Goal: Task Accomplishment & Management: Use online tool/utility

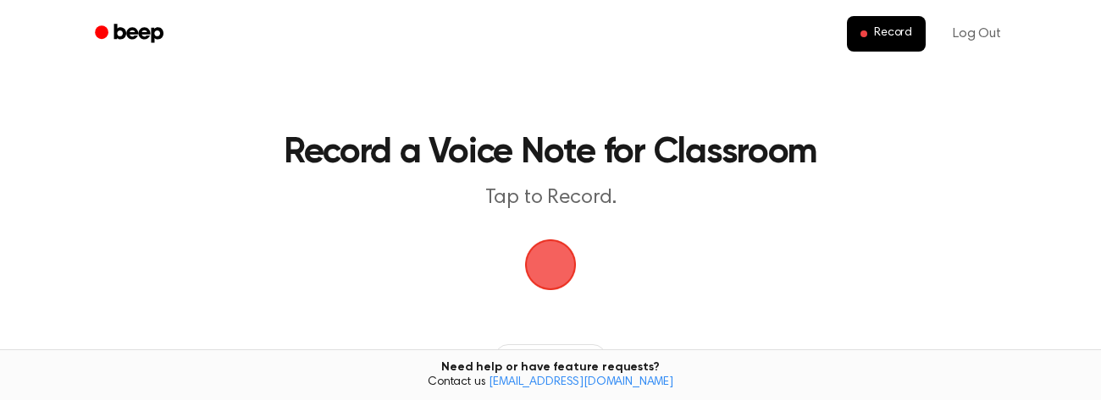
scroll to position [268, 0]
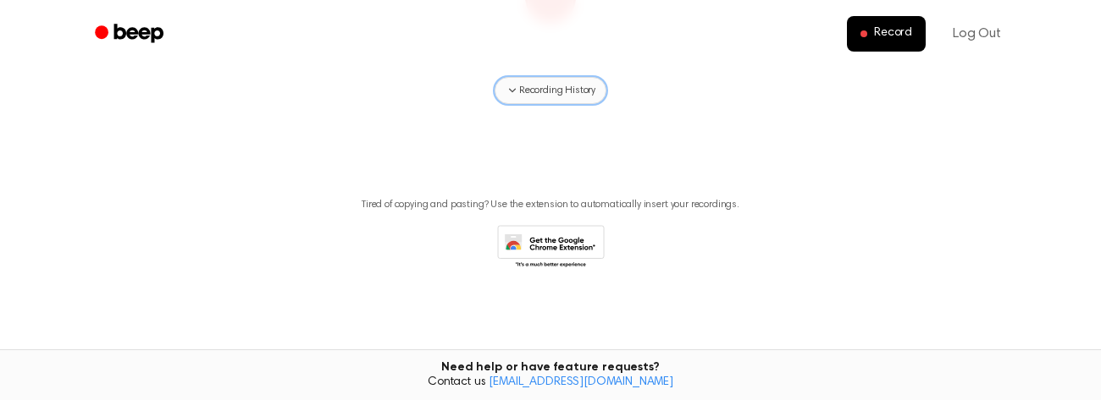
click at [581, 97] on span "Recording History" at bounding box center [557, 90] width 76 height 15
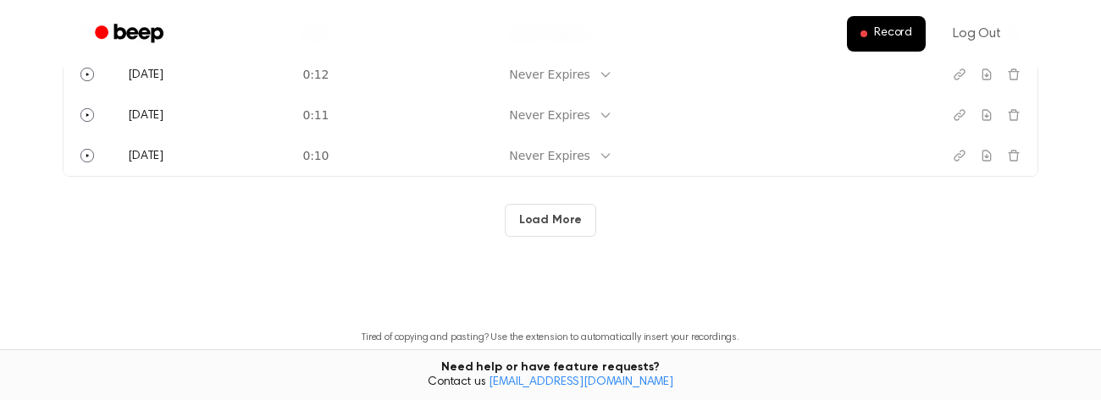
scroll to position [538, 0]
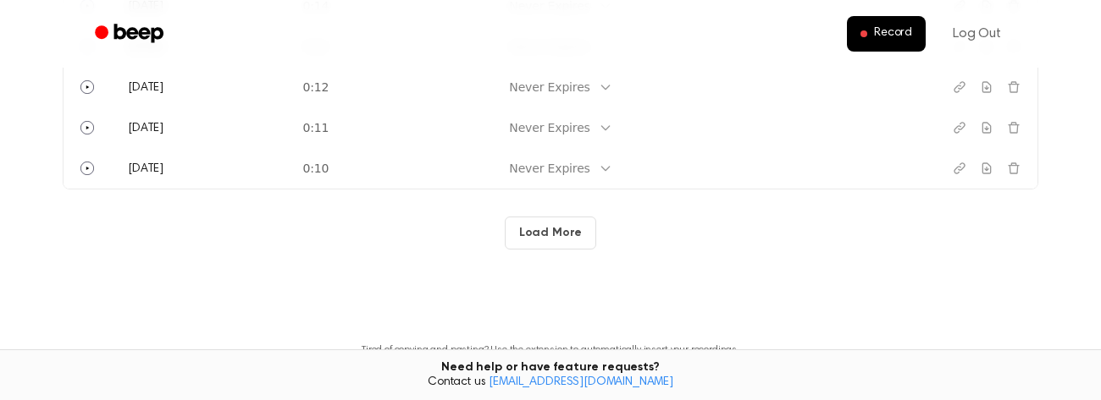
click at [571, 249] on button "Load More" at bounding box center [551, 233] width 92 height 33
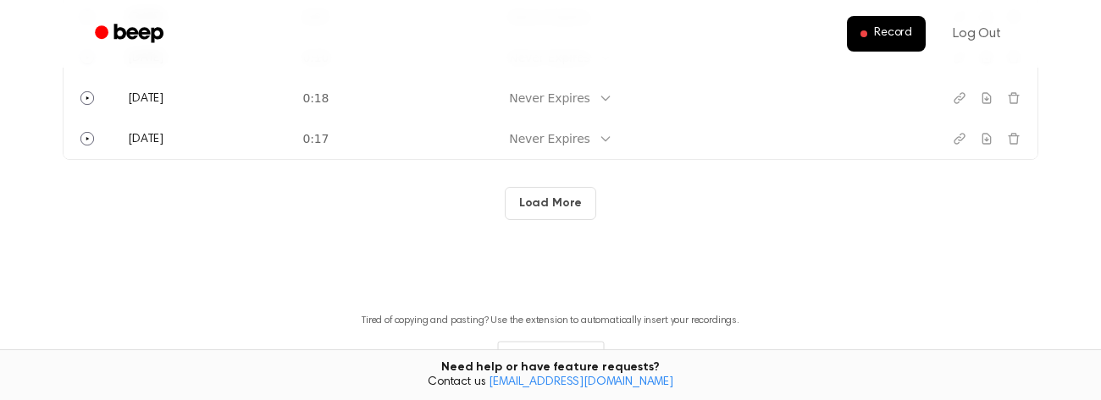
scroll to position [1382, 0]
click at [571, 215] on button "Load More" at bounding box center [551, 201] width 92 height 33
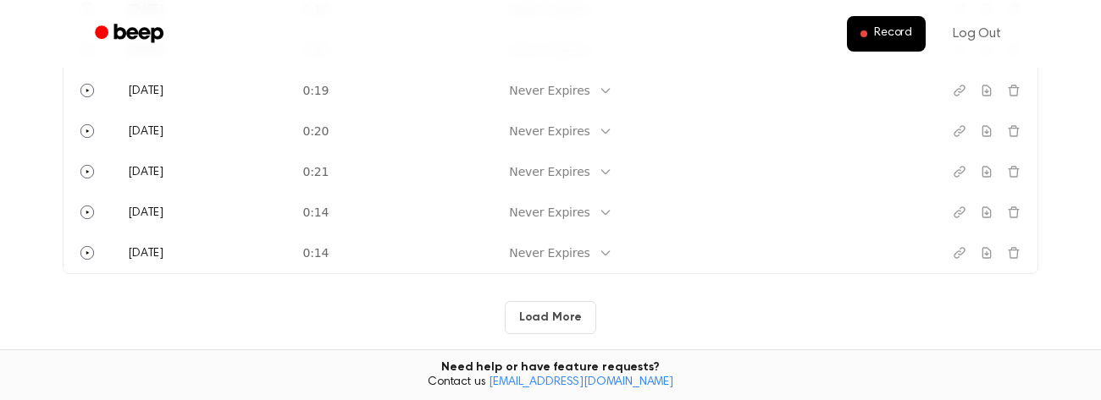
scroll to position [2083, 0]
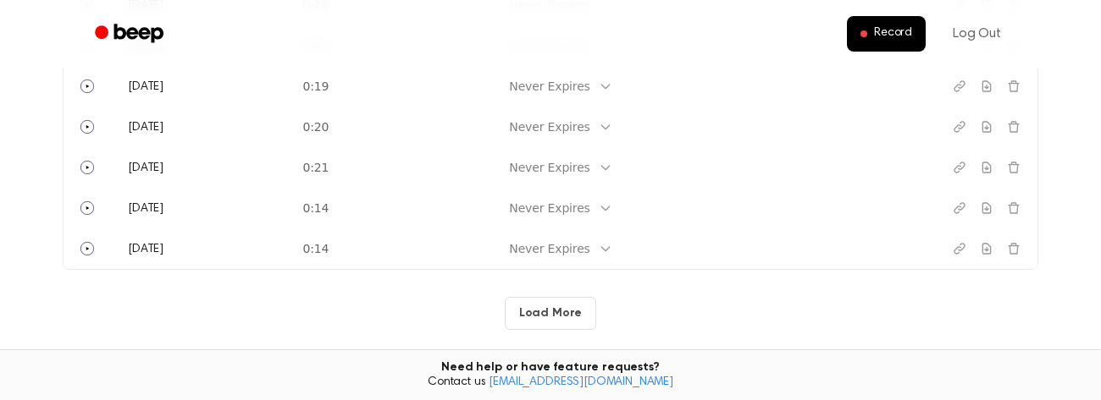
click at [553, 317] on button "Load More" at bounding box center [551, 313] width 92 height 33
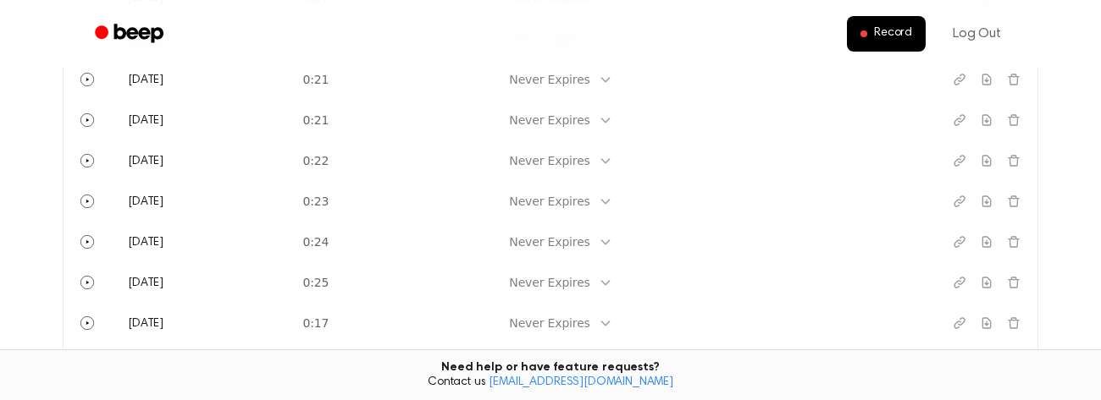
scroll to position [2656, 0]
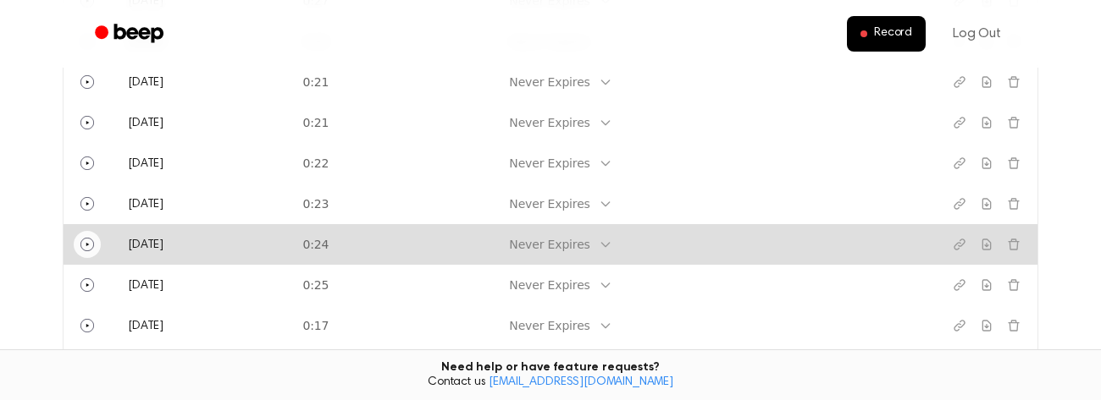
click at [80, 258] on button "Play" at bounding box center [87, 244] width 27 height 27
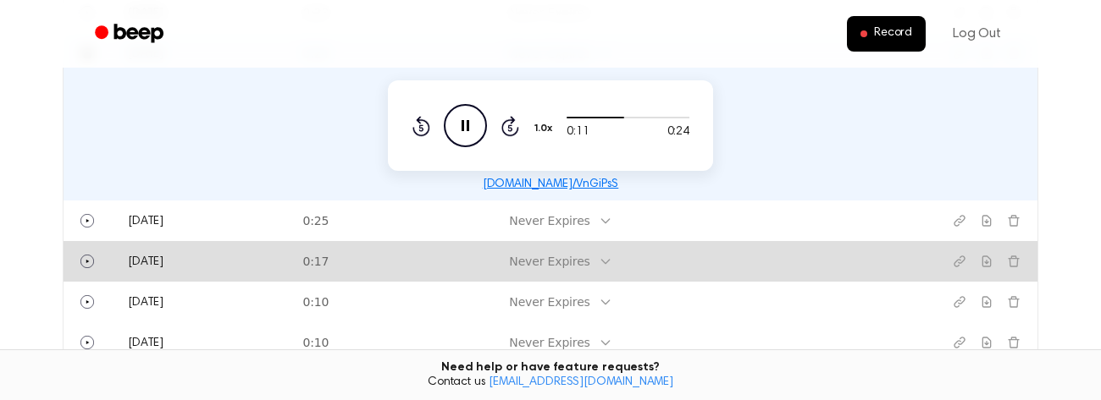
scroll to position [2850, 0]
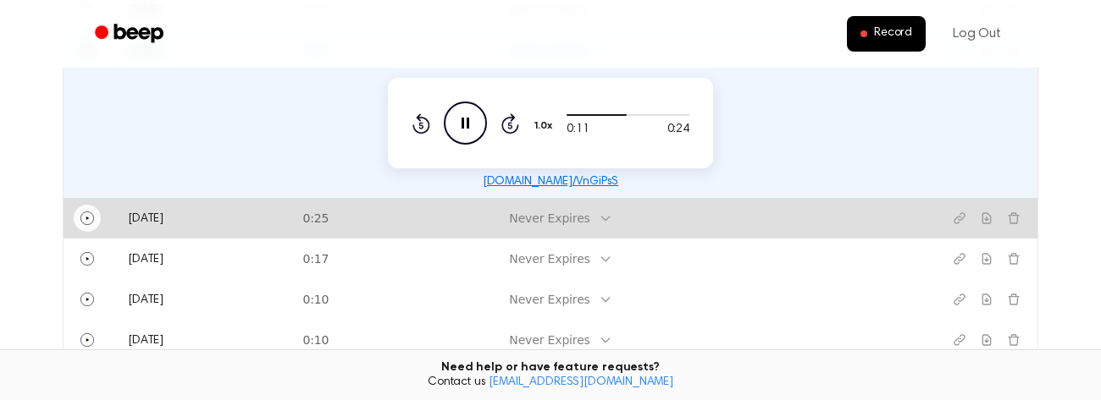
click at [87, 225] on icon "Play" at bounding box center [87, 219] width 14 height 14
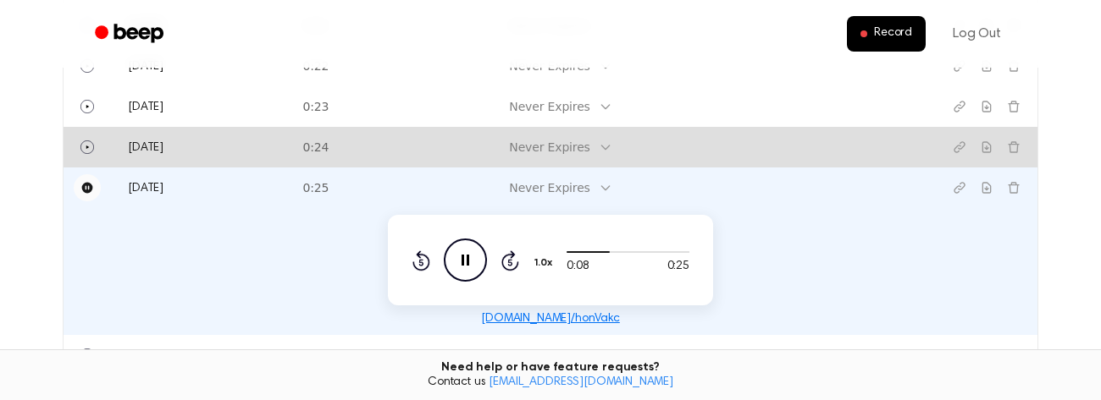
scroll to position [2752, 0]
click at [86, 155] on icon "Play" at bounding box center [87, 148] width 14 height 14
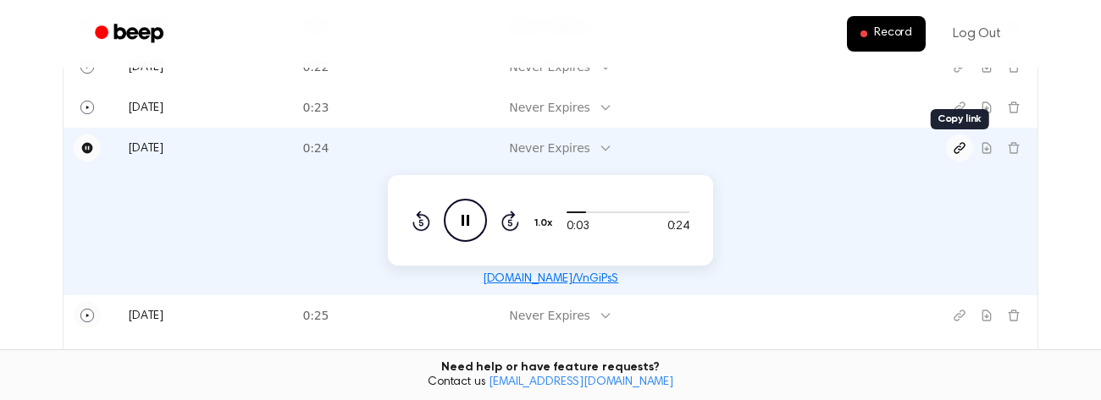
click at [953, 155] on icon "Copy link" at bounding box center [959, 148] width 14 height 14
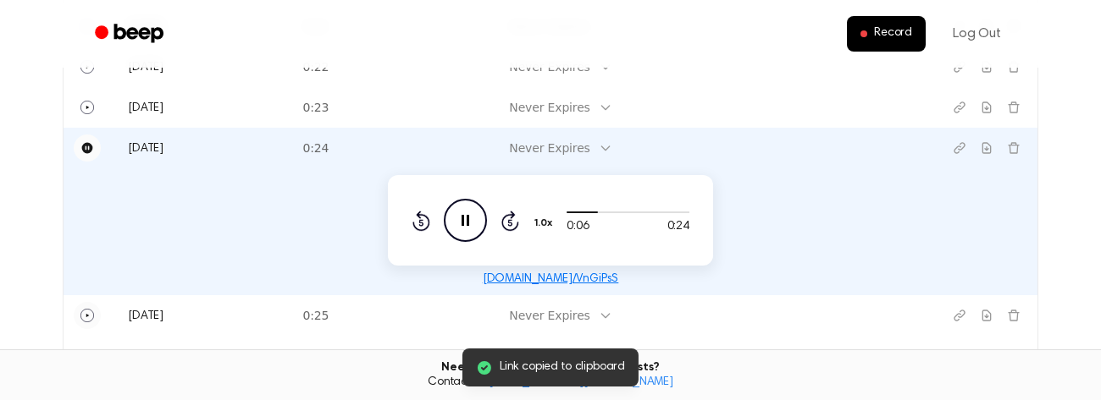
click at [472, 242] on icon "Pause Audio" at bounding box center [465, 220] width 43 height 43
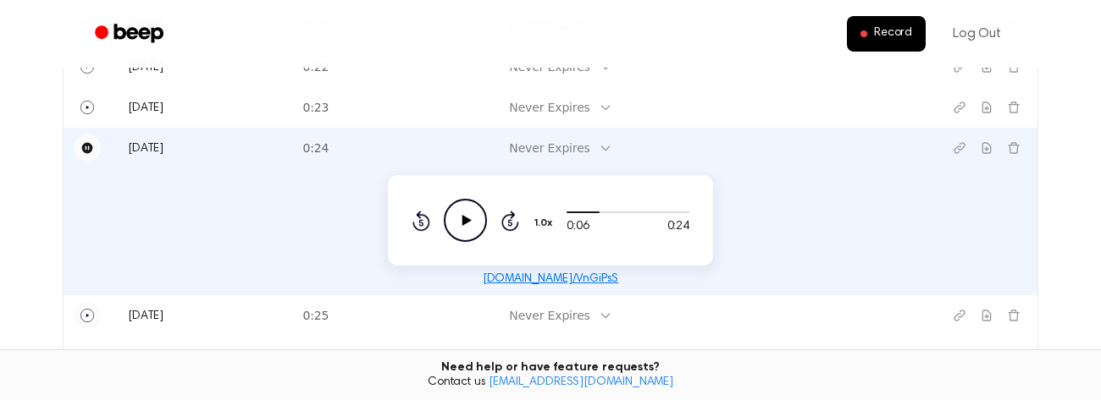
click at [463, 237] on icon "Play Audio" at bounding box center [465, 220] width 43 height 43
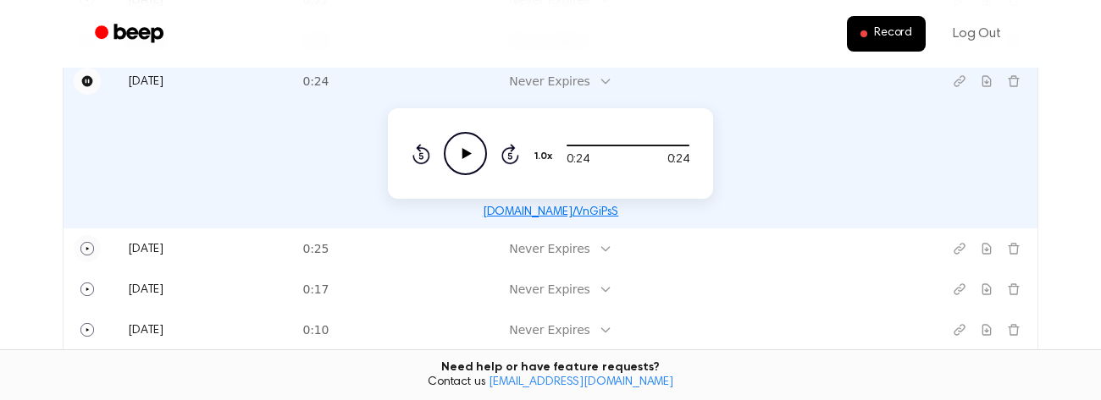
scroll to position [2818, 0]
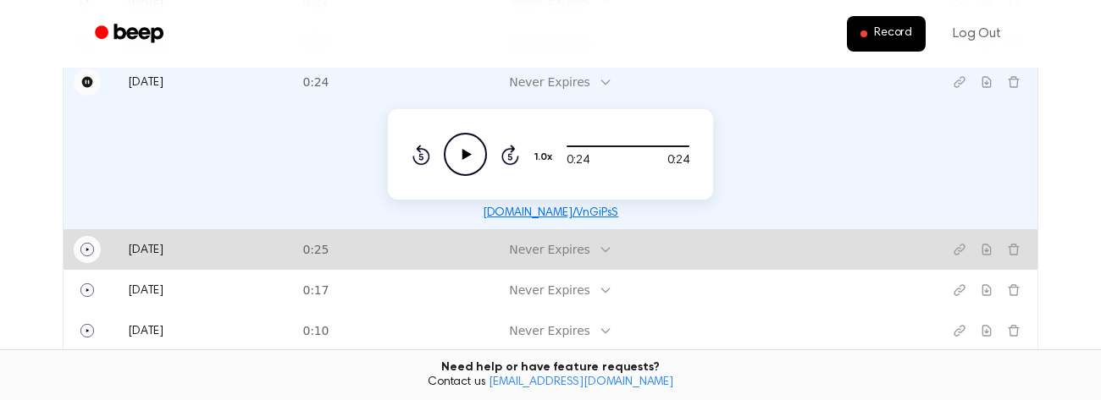
click at [88, 257] on icon "Play" at bounding box center [87, 250] width 14 height 14
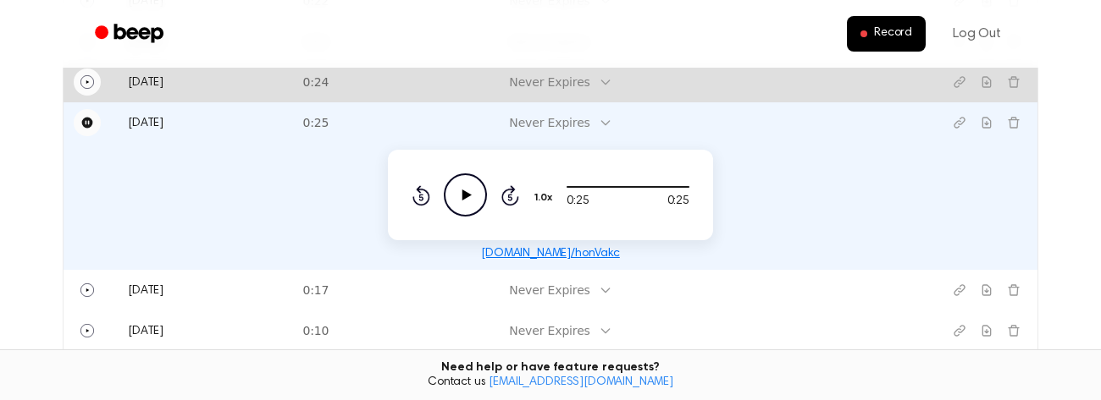
click at [79, 96] on button "Play" at bounding box center [87, 82] width 27 height 27
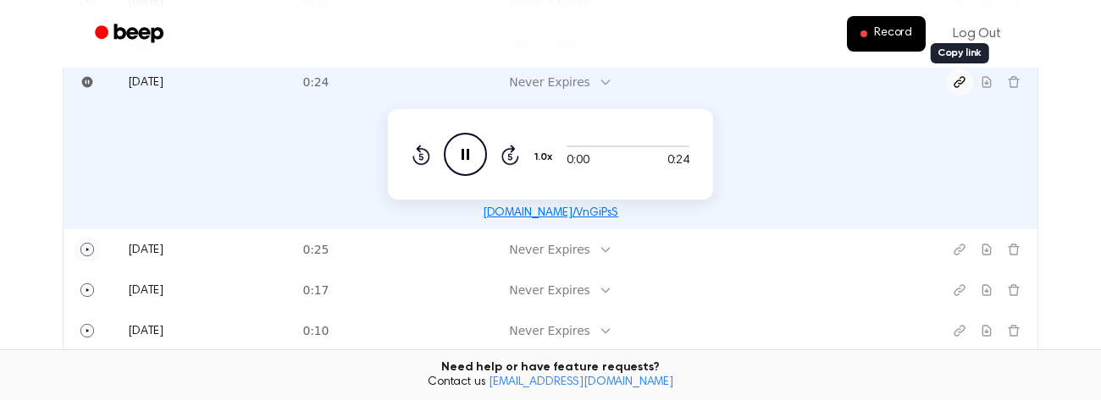
click at [959, 89] on icon "Copy link" at bounding box center [959, 82] width 14 height 14
click at [458, 176] on icon "Pause Audio" at bounding box center [465, 154] width 43 height 43
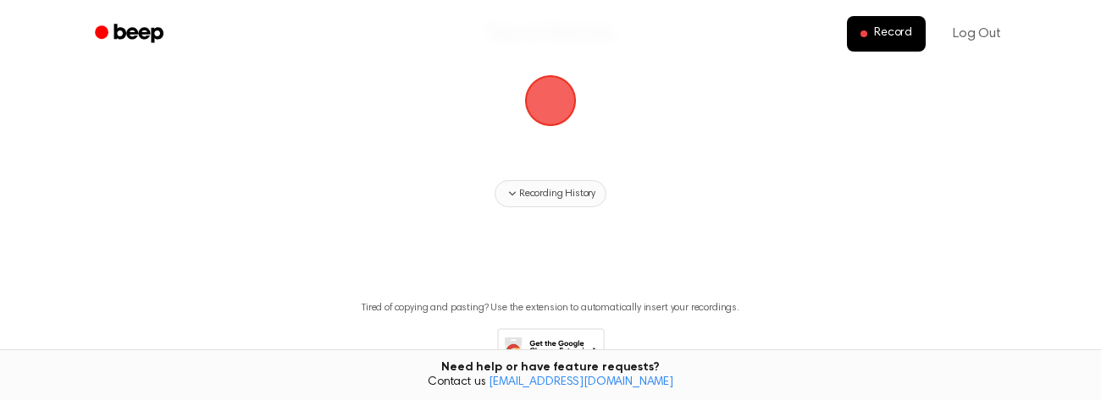
scroll to position [173, 0]
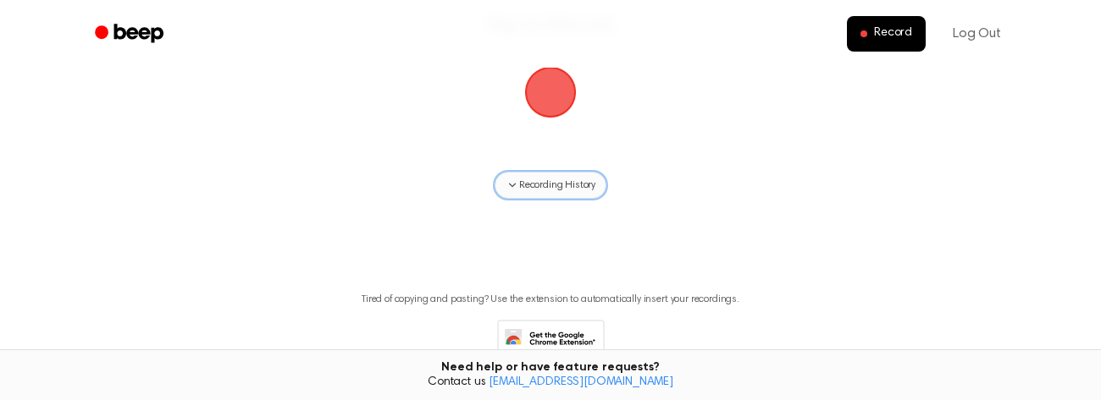
click at [563, 195] on button "Recording History" at bounding box center [550, 185] width 112 height 27
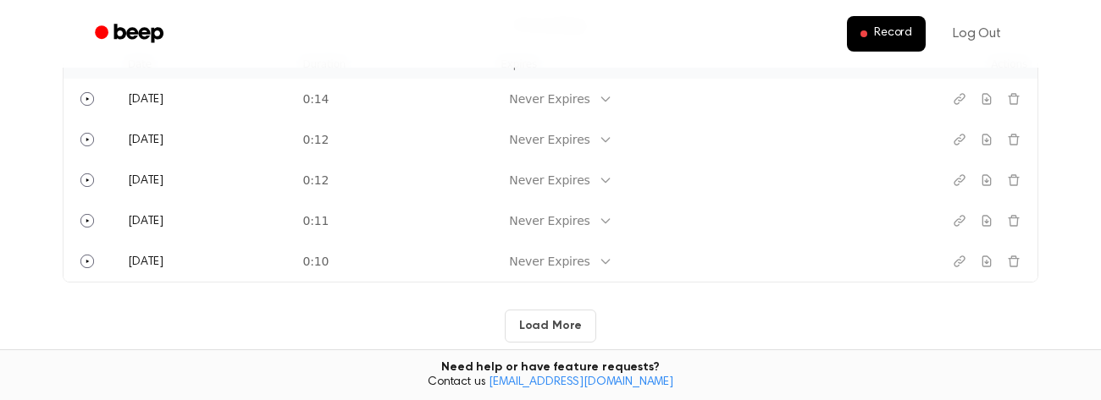
scroll to position [458, 0]
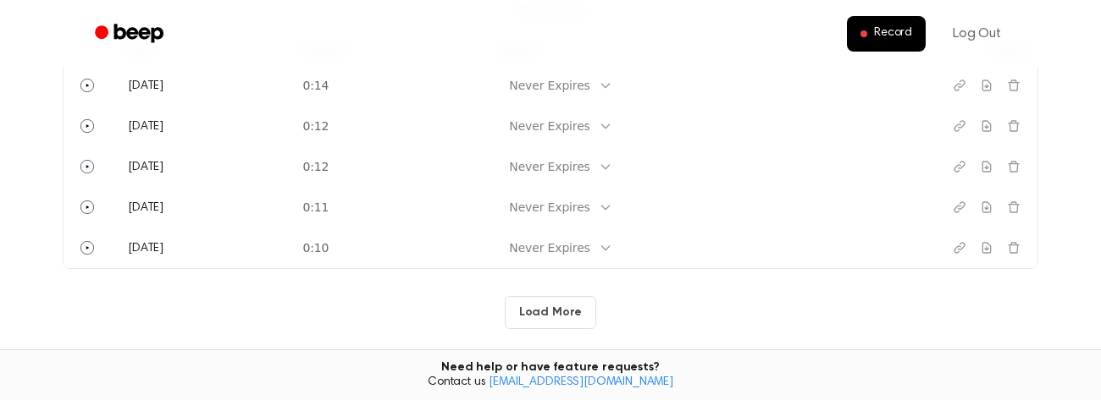
click at [553, 332] on main "Record a Voice Note for Classroom Tap to Record. Recording History 81 recording…" at bounding box center [550, 43] width 1101 height 1002
click at [566, 317] on button "Load More" at bounding box center [551, 312] width 92 height 33
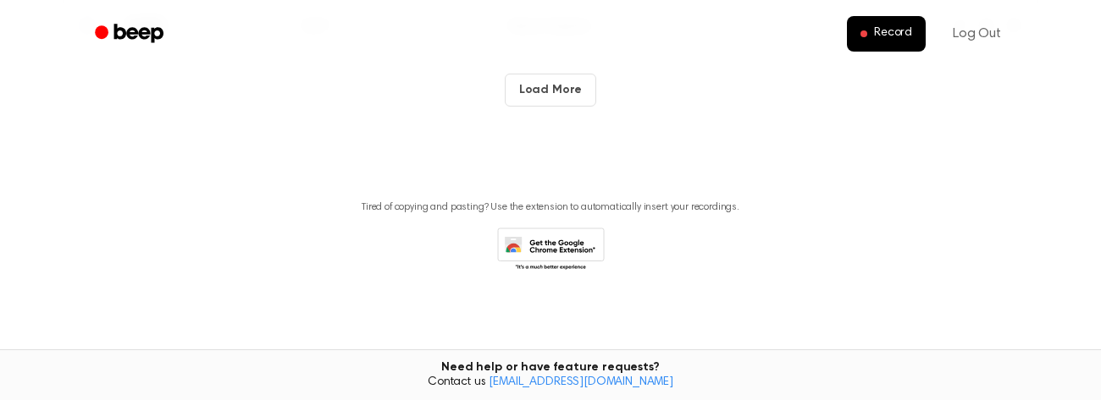
scroll to position [1498, 0]
click at [562, 101] on button "Load More" at bounding box center [551, 87] width 92 height 33
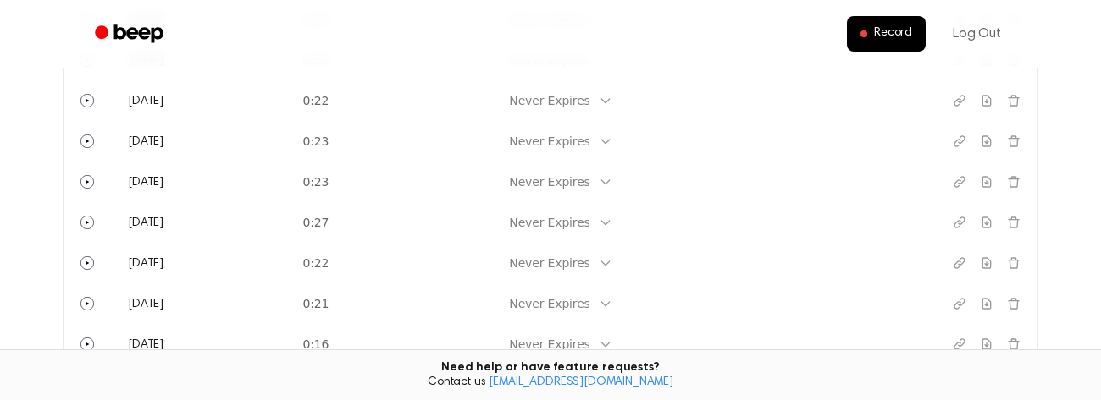
scroll to position [0, 0]
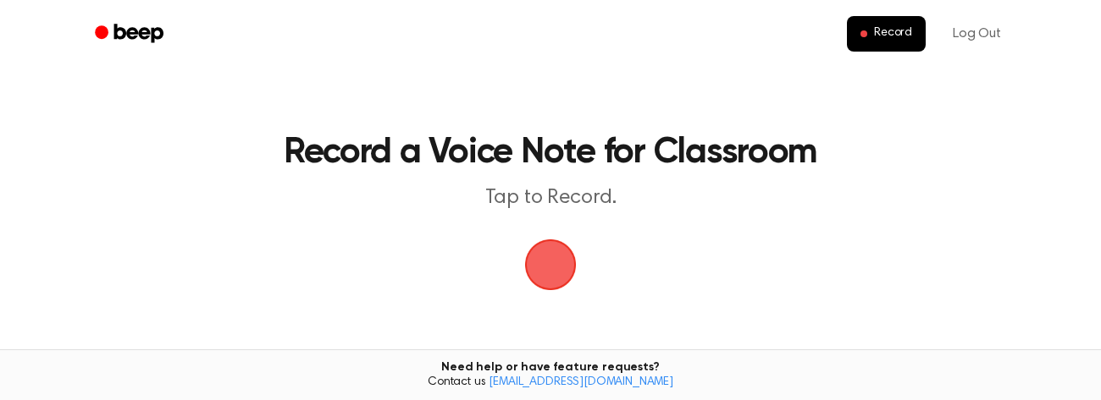
click at [557, 272] on span "button" at bounding box center [550, 265] width 63 height 63
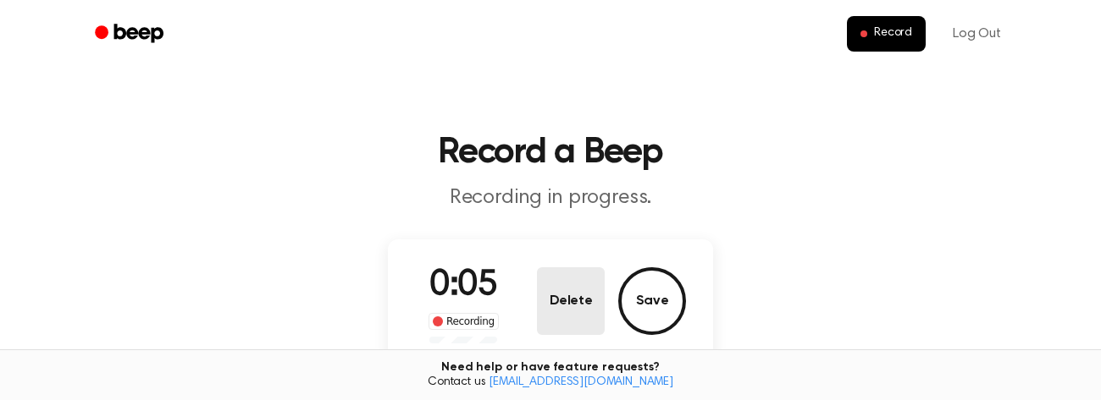
click at [583, 307] on button "Delete" at bounding box center [571, 302] width 68 height 68
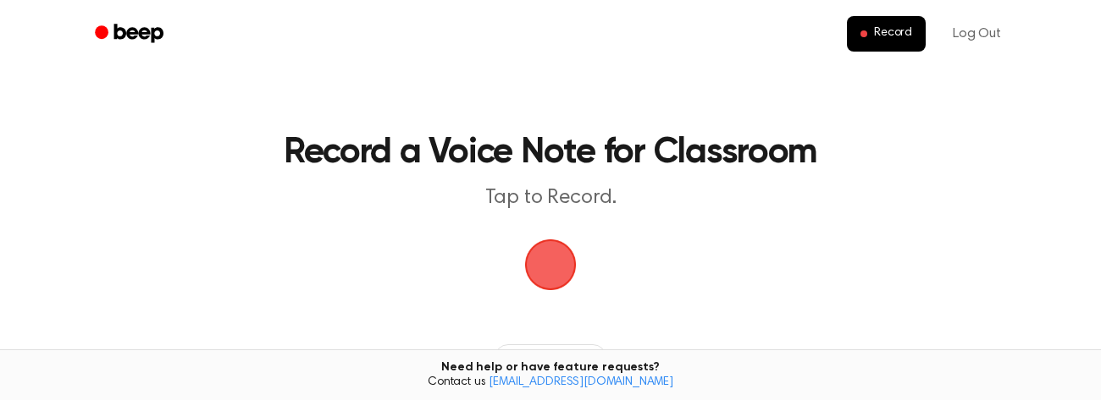
click at [554, 271] on span "button" at bounding box center [550, 264] width 71 height 71
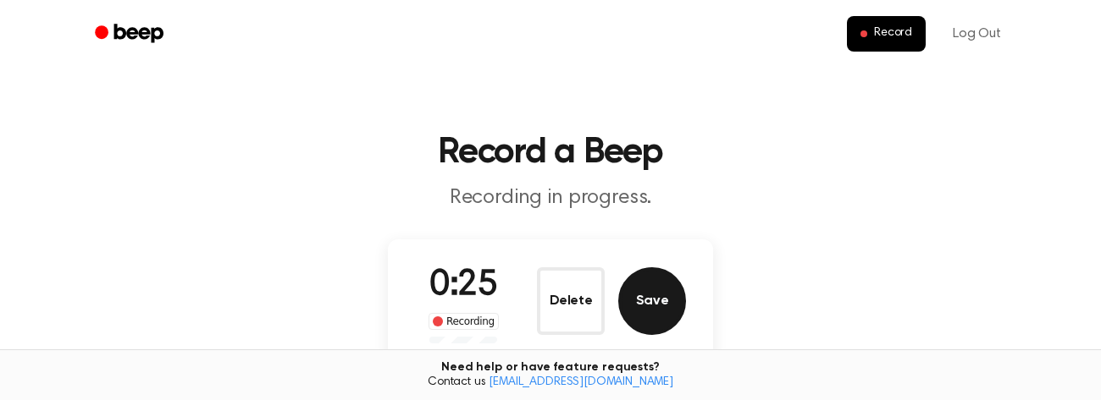
click at [654, 281] on button "Save" at bounding box center [652, 302] width 68 height 68
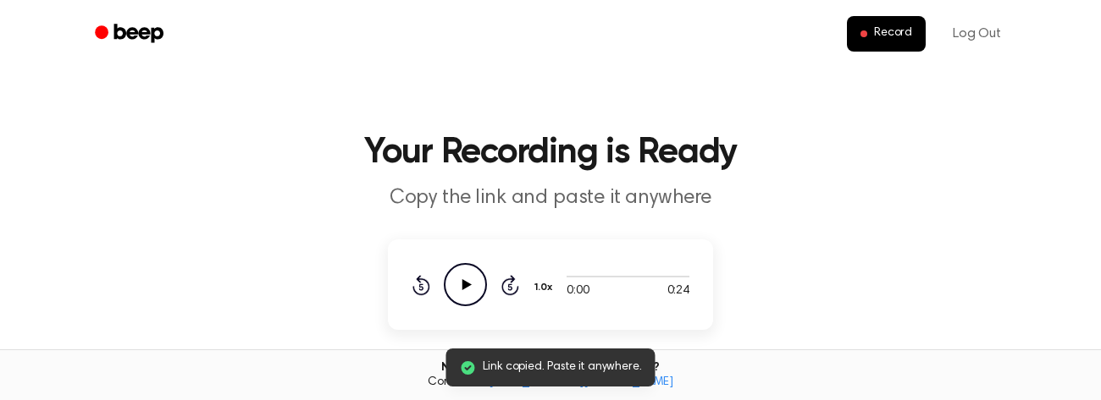
click at [455, 278] on icon "Play Audio" at bounding box center [465, 284] width 43 height 43
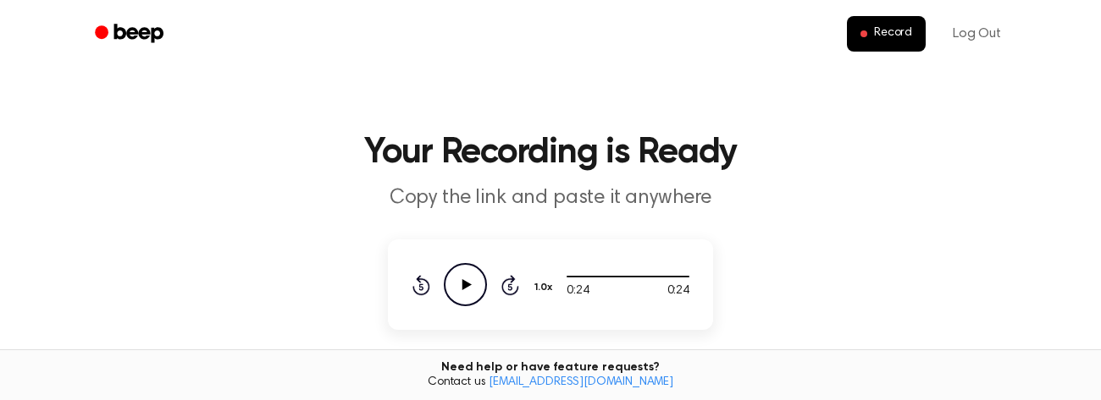
click at [455, 278] on icon "Play Audio" at bounding box center [465, 284] width 43 height 43
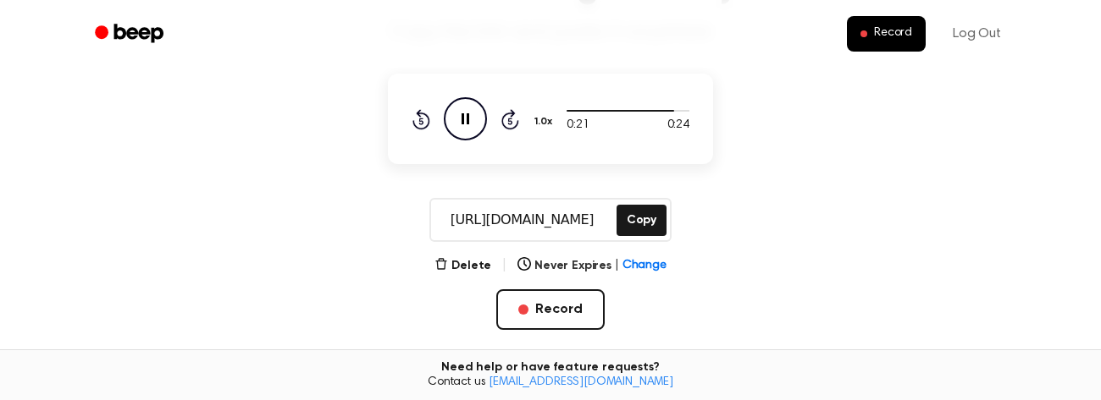
scroll to position [167, 0]
click at [459, 115] on icon "Play Audio" at bounding box center [465, 118] width 43 height 43
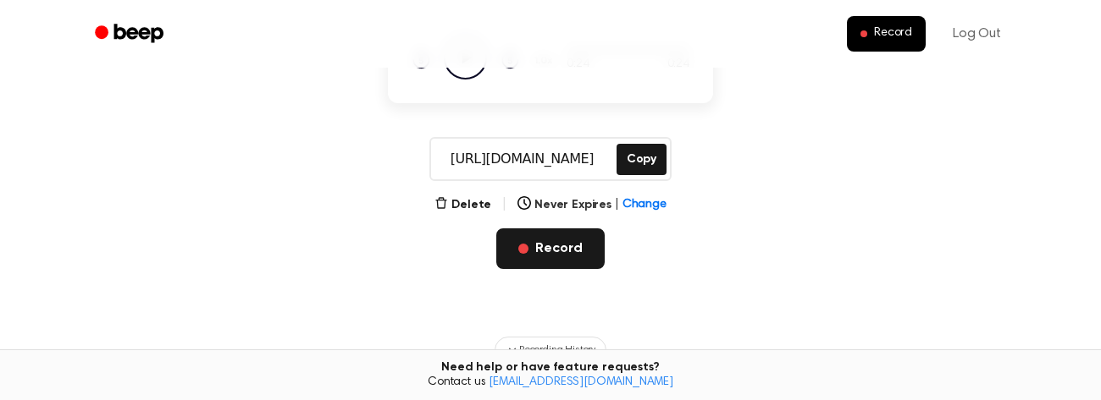
scroll to position [231, 0]
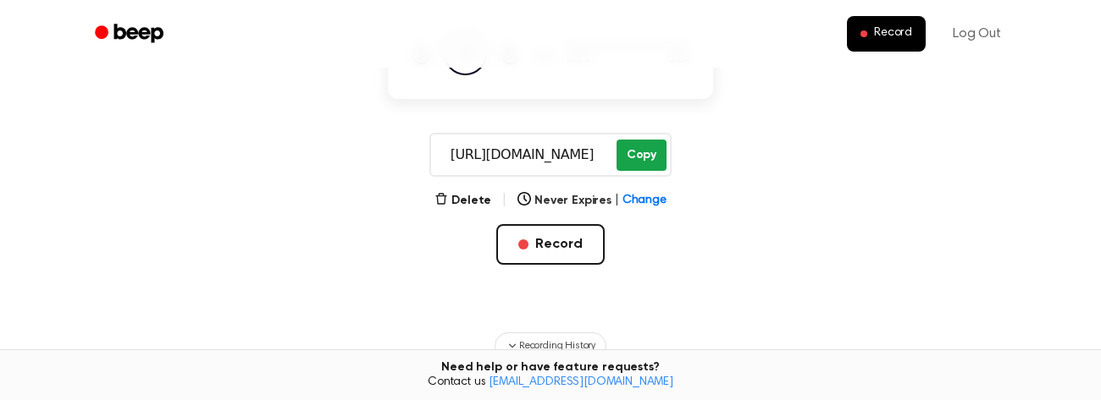
click at [660, 152] on button "Copy" at bounding box center [641, 155] width 50 height 31
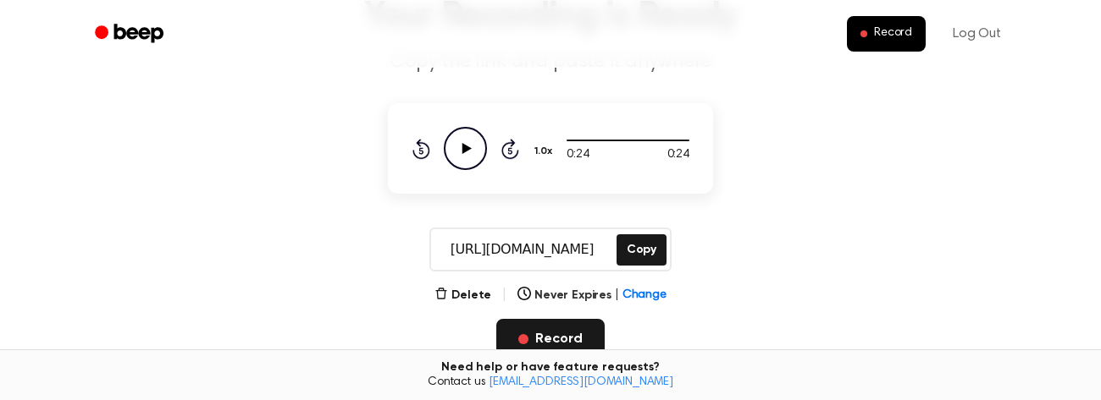
scroll to position [131, 0]
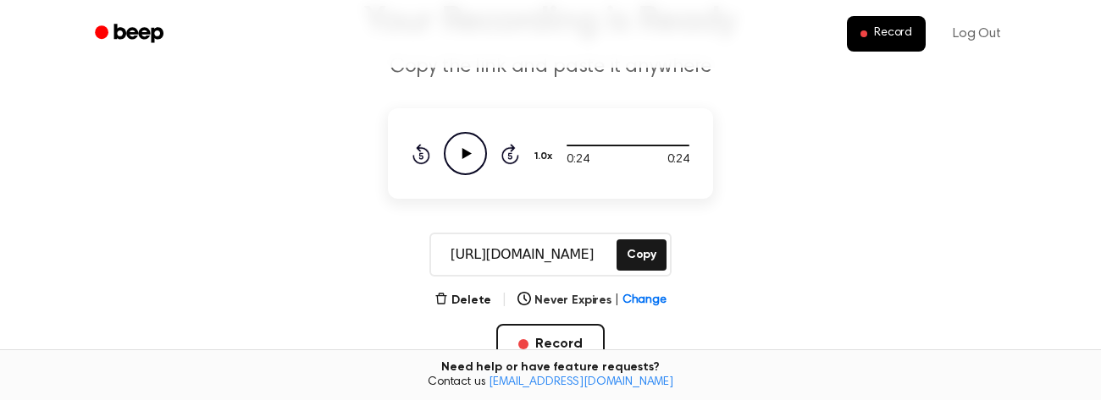
click at [505, 152] on icon "Skip 5 seconds" at bounding box center [509, 154] width 19 height 22
click at [465, 159] on icon "Play Audio" at bounding box center [465, 153] width 43 height 43
click at [477, 156] on icon "Play Audio" at bounding box center [465, 153] width 43 height 43
click at [510, 150] on icon at bounding box center [510, 154] width 18 height 20
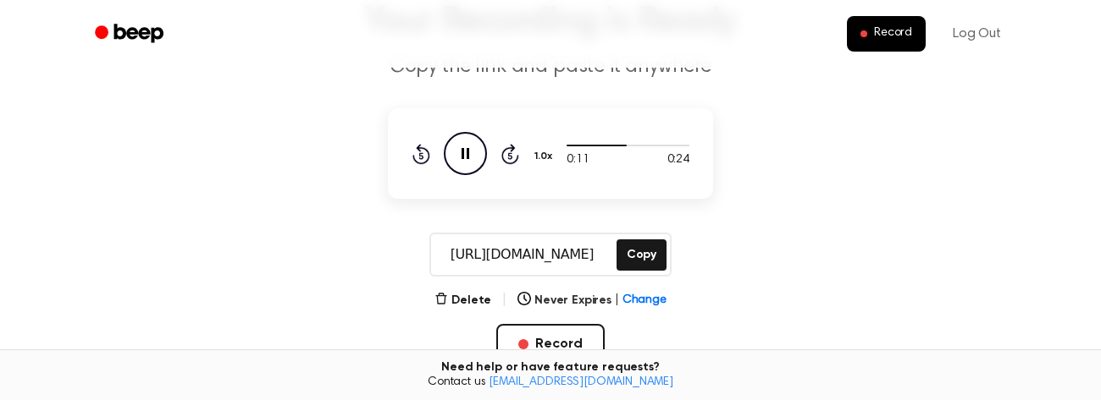
click at [510, 150] on icon at bounding box center [510, 154] width 18 height 20
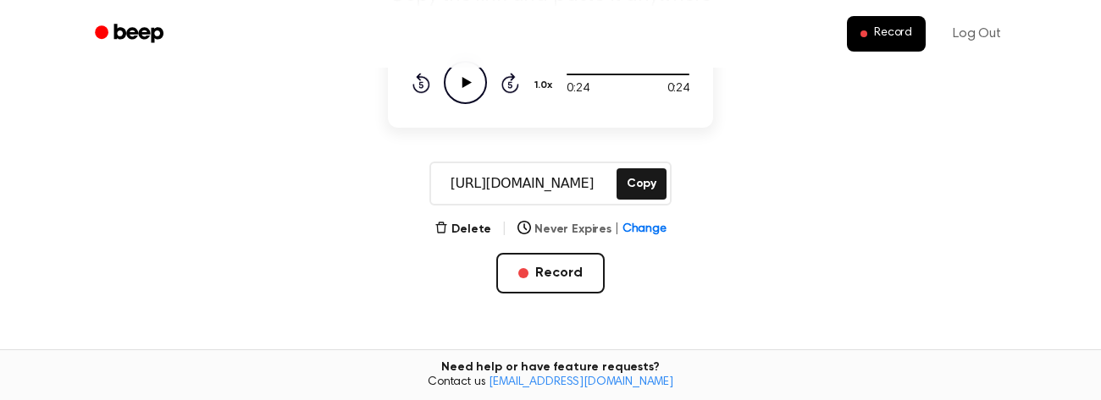
scroll to position [215, 0]
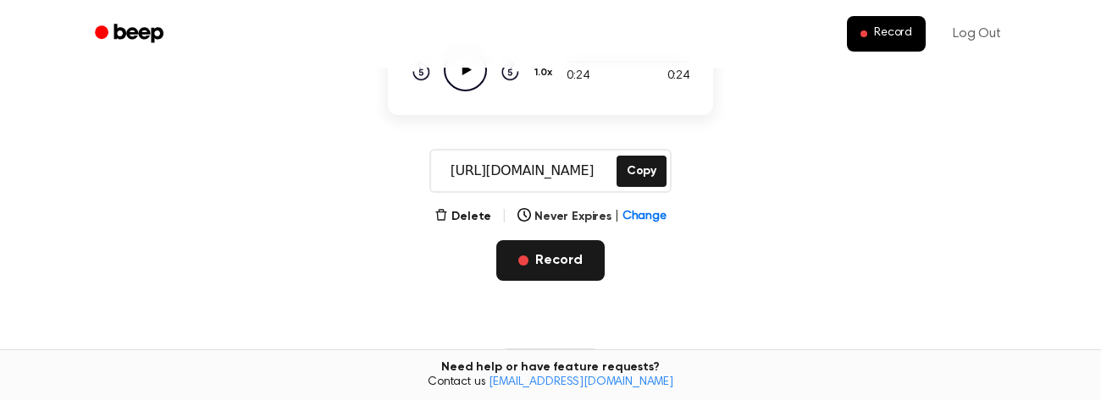
click at [560, 268] on button "Record" at bounding box center [550, 260] width 108 height 41
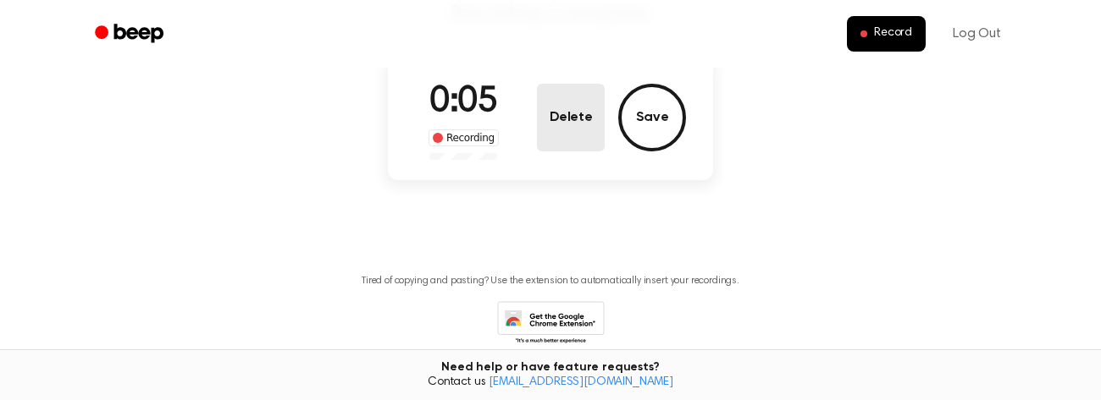
click at [547, 124] on button "Delete" at bounding box center [571, 118] width 68 height 68
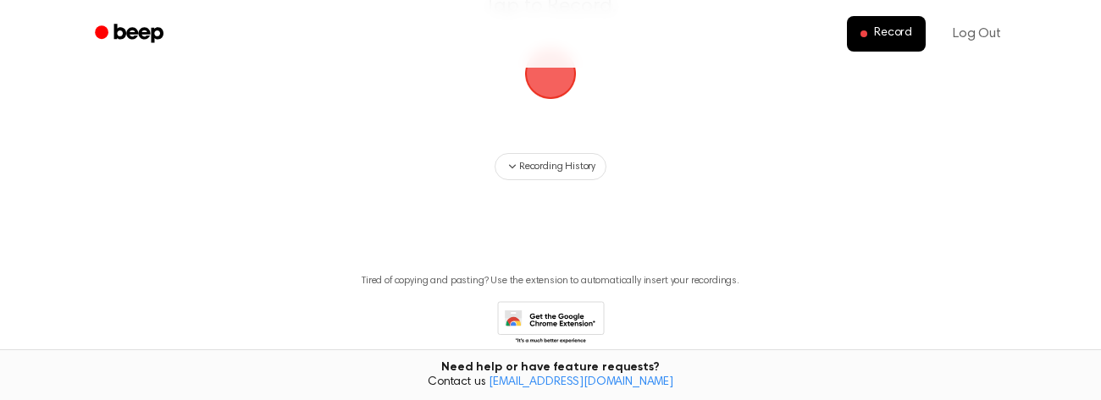
click at [549, 94] on span "button" at bounding box center [549, 73] width 65 height 65
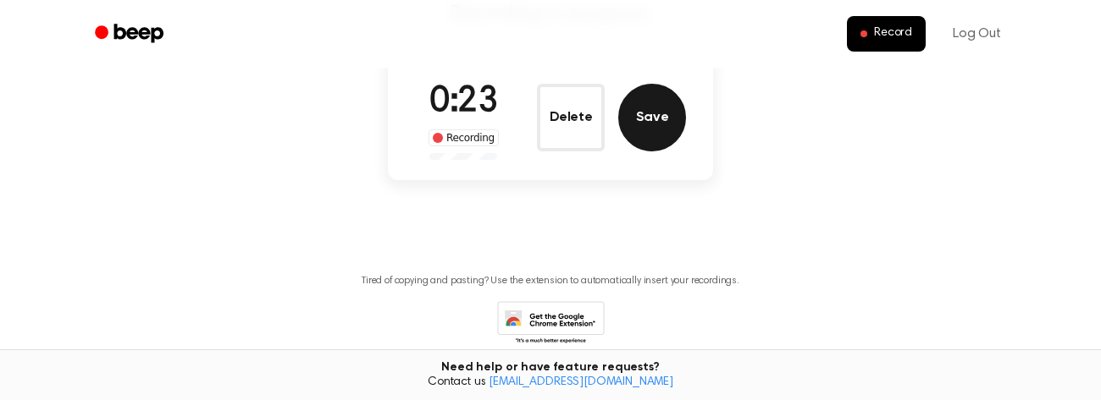
click at [653, 123] on button "Save" at bounding box center [652, 118] width 68 height 68
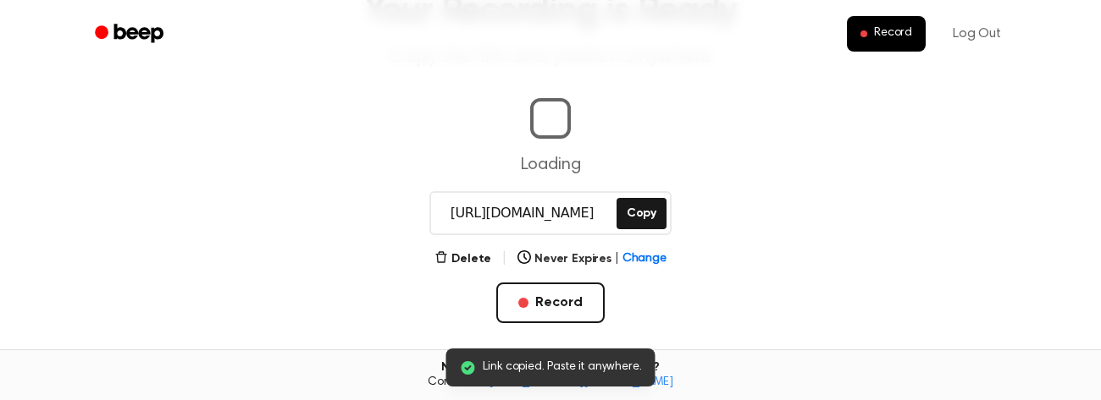
scroll to position [153, 0]
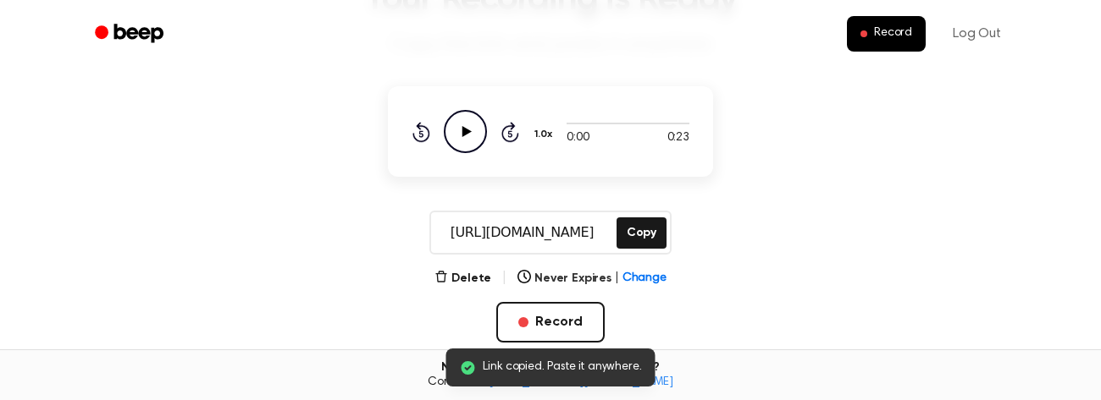
click at [472, 122] on icon "Play Audio" at bounding box center [465, 131] width 43 height 43
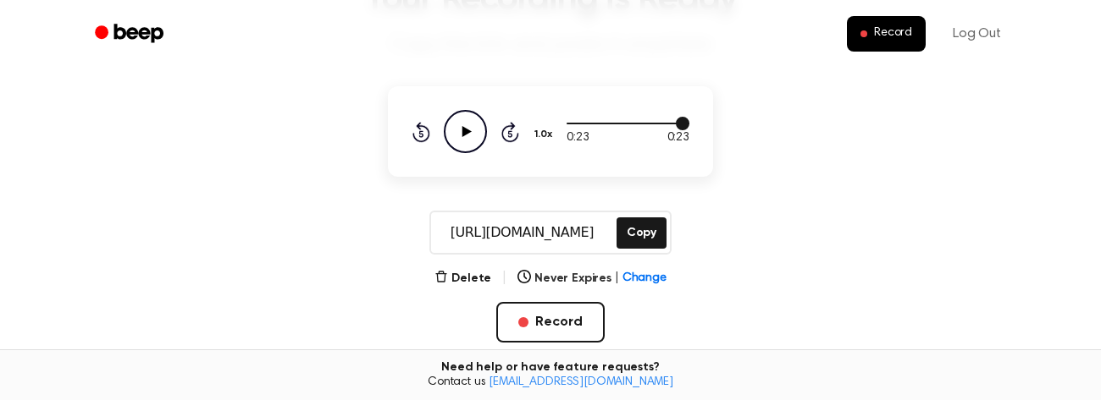
click at [662, 117] on div at bounding box center [627, 123] width 123 height 14
click at [465, 138] on icon "Play Audio" at bounding box center [465, 131] width 43 height 43
click at [655, 124] on div at bounding box center [627, 123] width 123 height 14
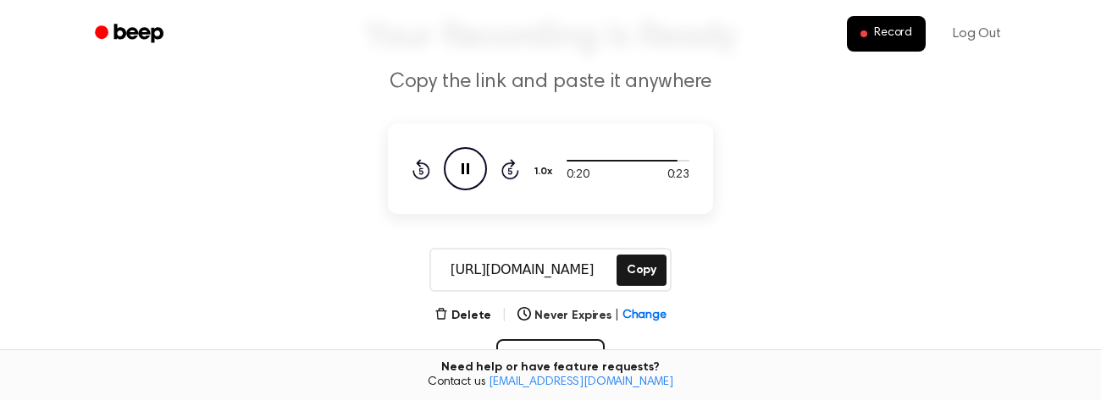
scroll to position [152, 0]
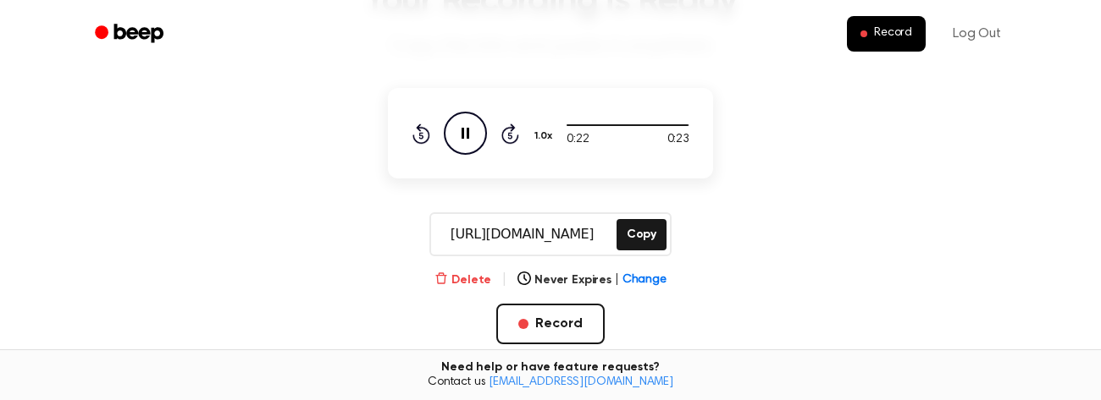
click at [478, 272] on button "Delete" at bounding box center [462, 281] width 57 height 18
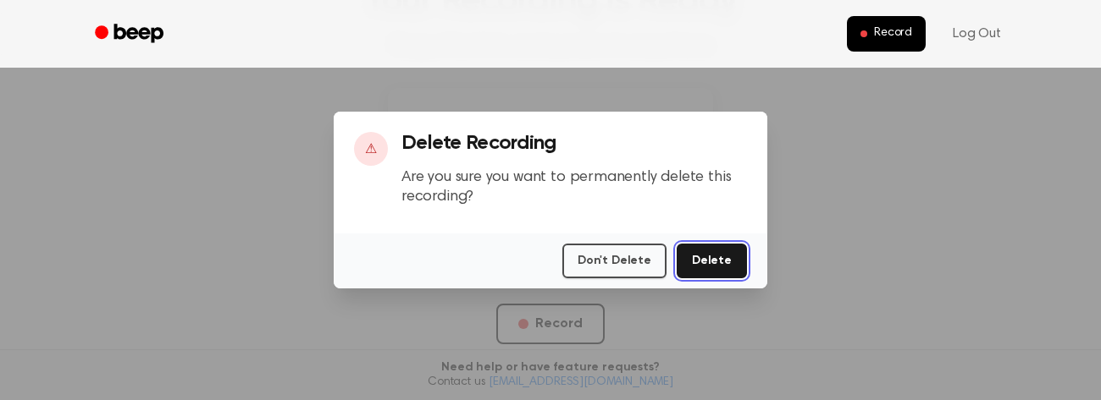
click at [702, 268] on button "Delete" at bounding box center [711, 261] width 70 height 35
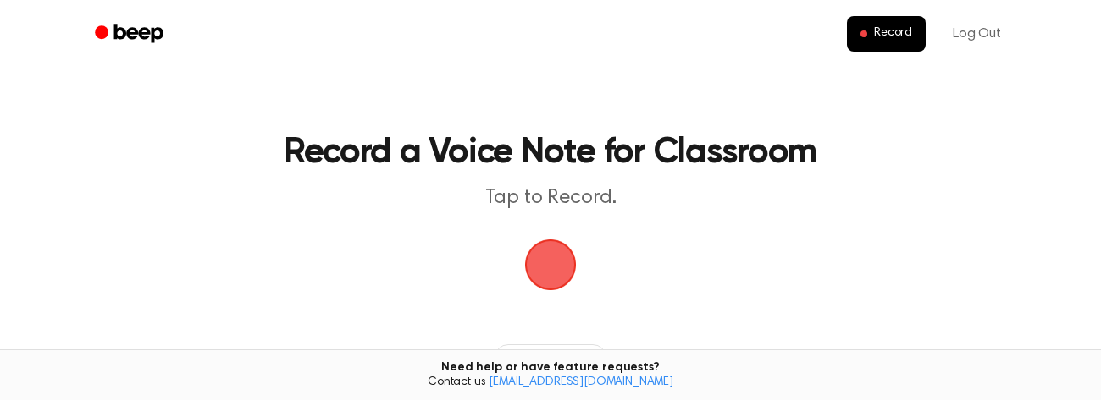
click at [559, 247] on span "button" at bounding box center [550, 265] width 68 height 68
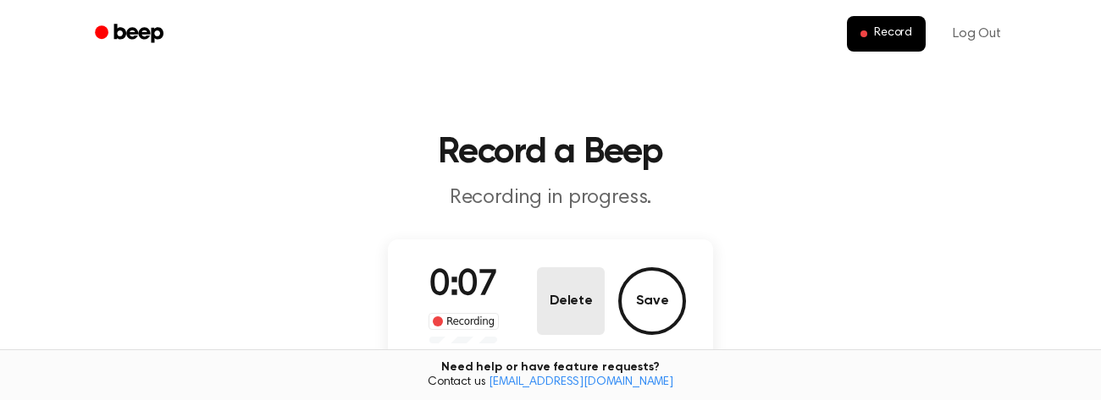
click at [591, 310] on button "Delete" at bounding box center [571, 302] width 68 height 68
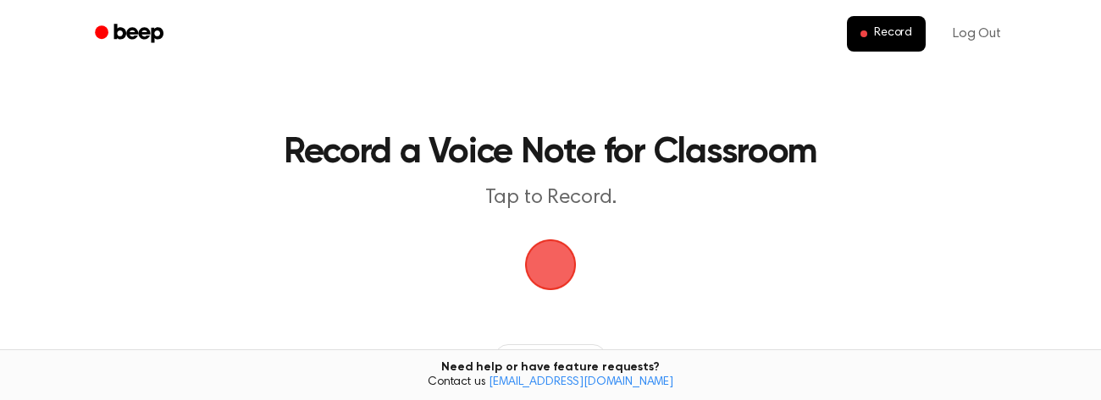
click at [554, 271] on span "button" at bounding box center [550, 264] width 69 height 69
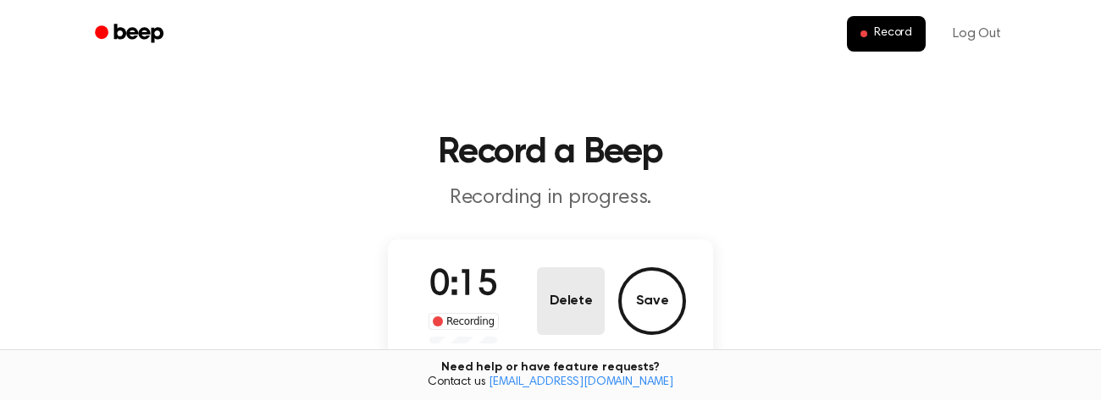
click at [581, 312] on button "Delete" at bounding box center [571, 302] width 68 height 68
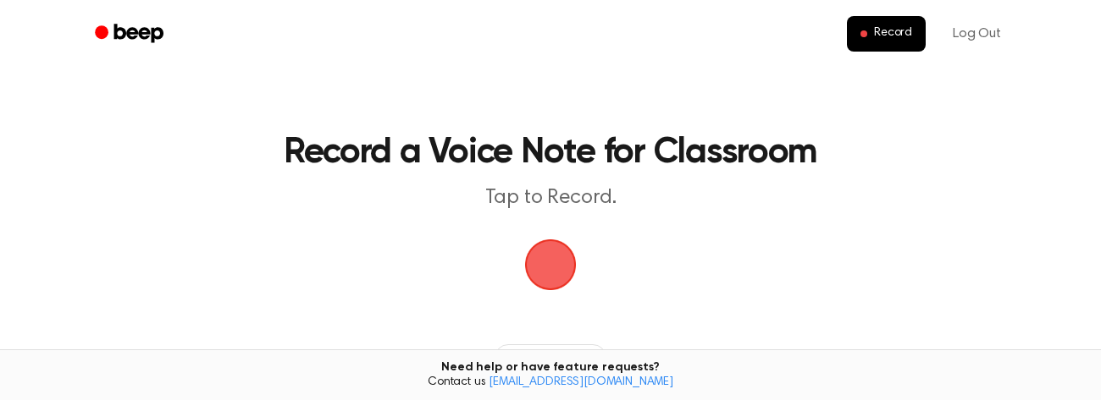
click at [548, 257] on span "button" at bounding box center [549, 264] width 89 height 89
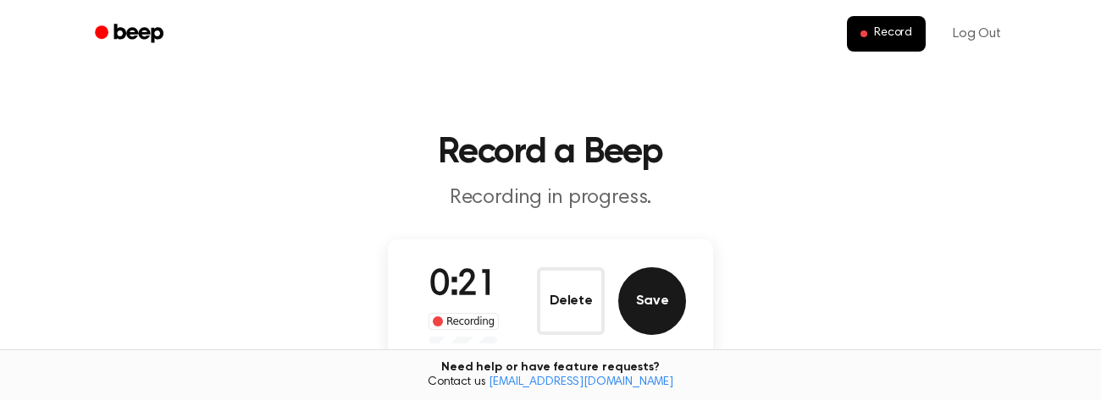
click at [660, 306] on button "Save" at bounding box center [652, 302] width 68 height 68
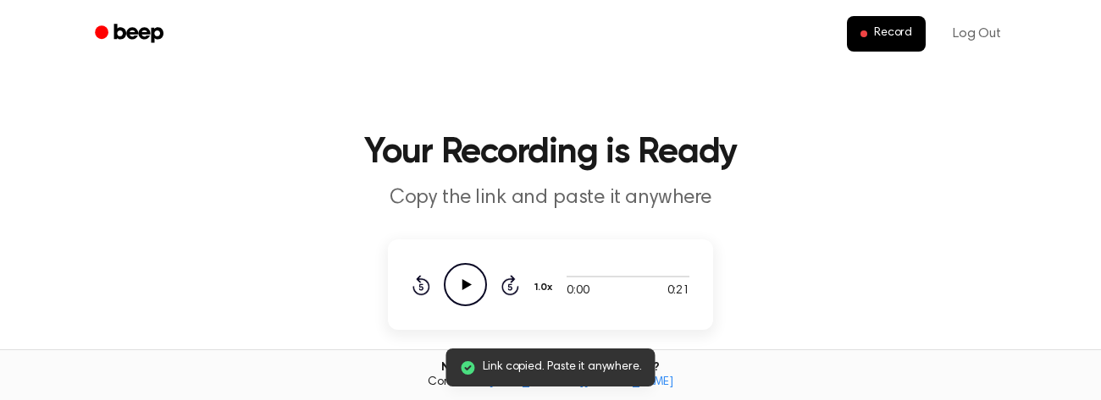
click at [428, 287] on icon at bounding box center [421, 285] width 18 height 20
click at [473, 290] on icon "Play Audio" at bounding box center [465, 284] width 43 height 43
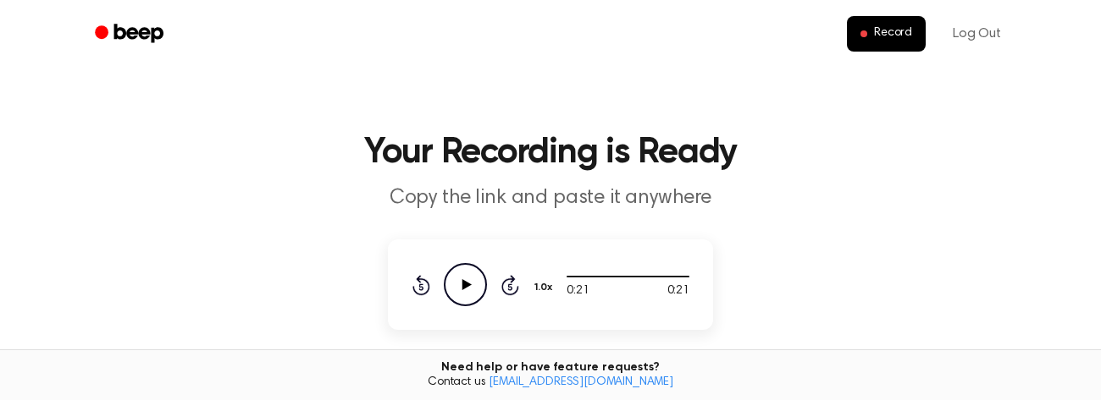
click at [466, 274] on icon "Play Audio" at bounding box center [465, 284] width 43 height 43
click at [423, 273] on div "Rewind 5 seconds Pause Audio Skip 5 seconds" at bounding box center [465, 284] width 108 height 43
click at [419, 290] on icon "Rewind 5 seconds" at bounding box center [420, 285] width 19 height 22
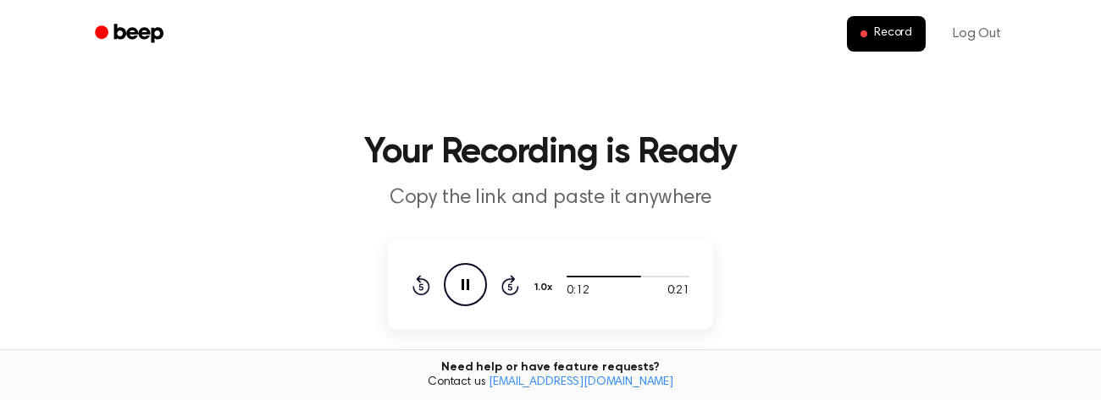
click at [428, 292] on icon "Rewind 5 seconds" at bounding box center [420, 285] width 19 height 22
click at [422, 279] on icon at bounding box center [421, 285] width 18 height 20
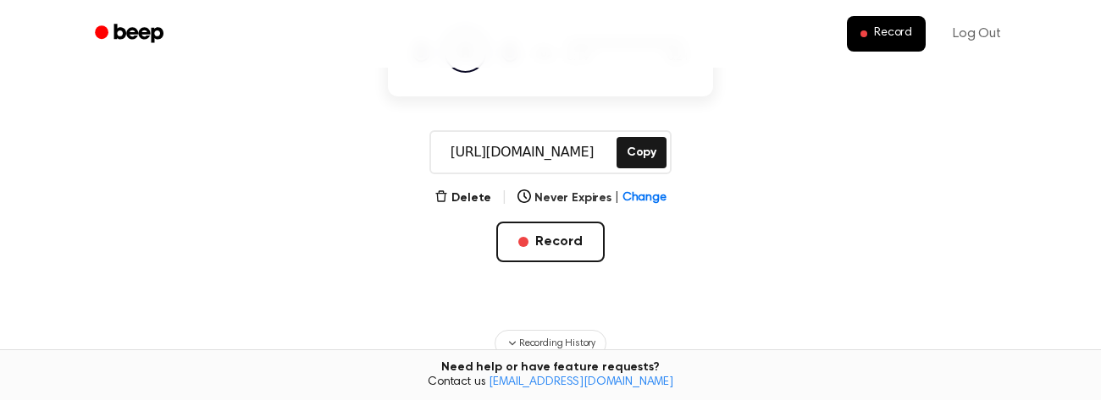
scroll to position [235, 0]
click at [473, 189] on button "Delete" at bounding box center [462, 197] width 57 height 18
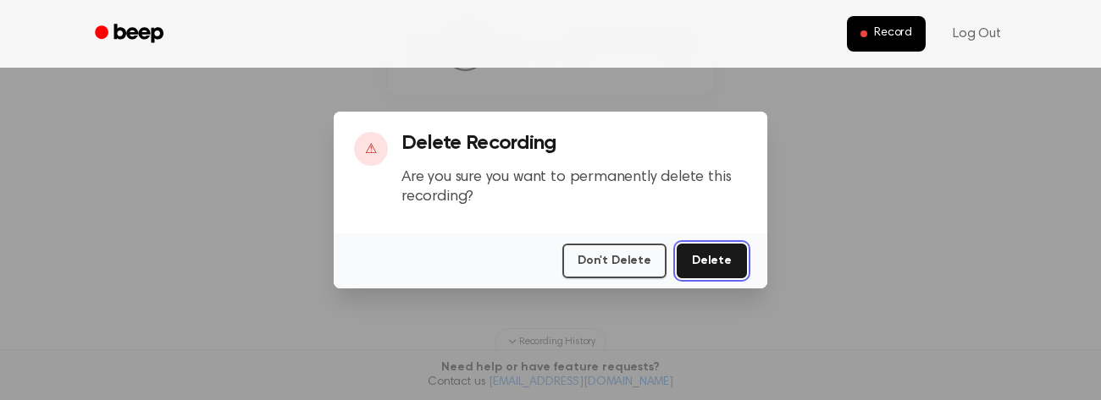
click at [731, 273] on button "Delete" at bounding box center [711, 261] width 70 height 35
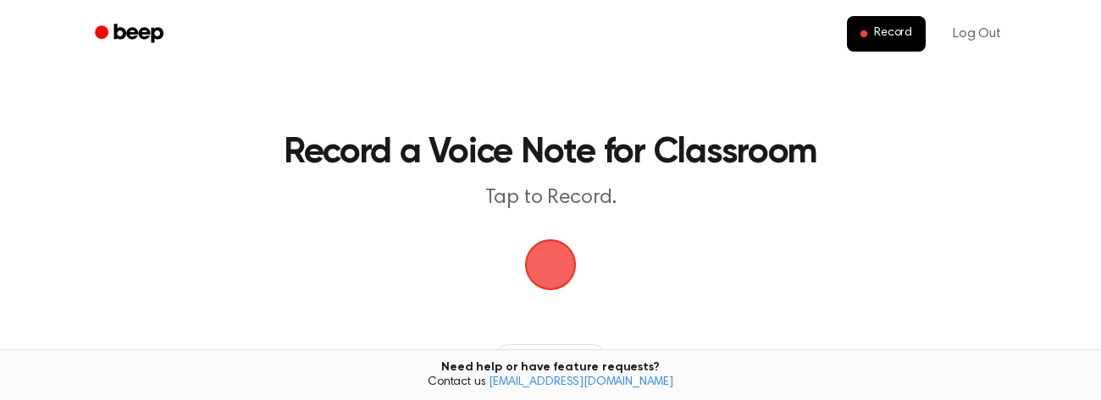
click at [557, 254] on span "button" at bounding box center [551, 266] width 52 height 52
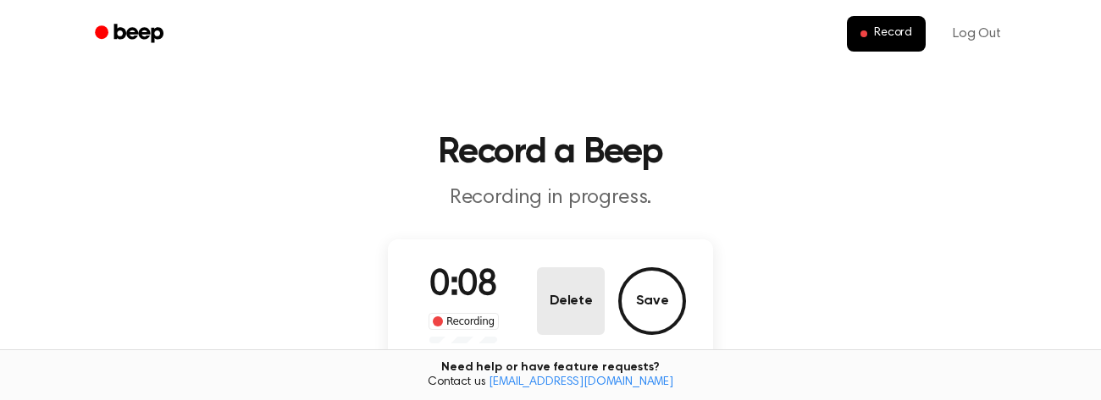
click at [567, 301] on button "Delete" at bounding box center [571, 302] width 68 height 68
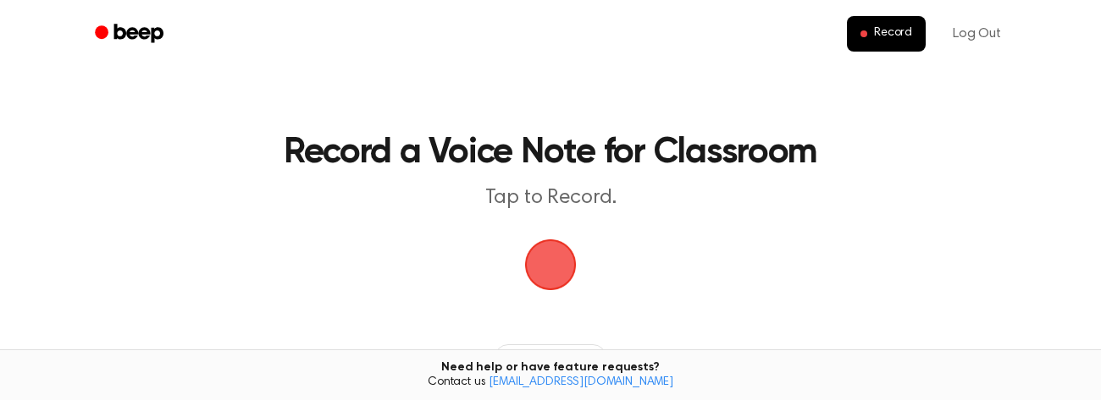
click at [556, 247] on span "button" at bounding box center [550, 264] width 47 height 47
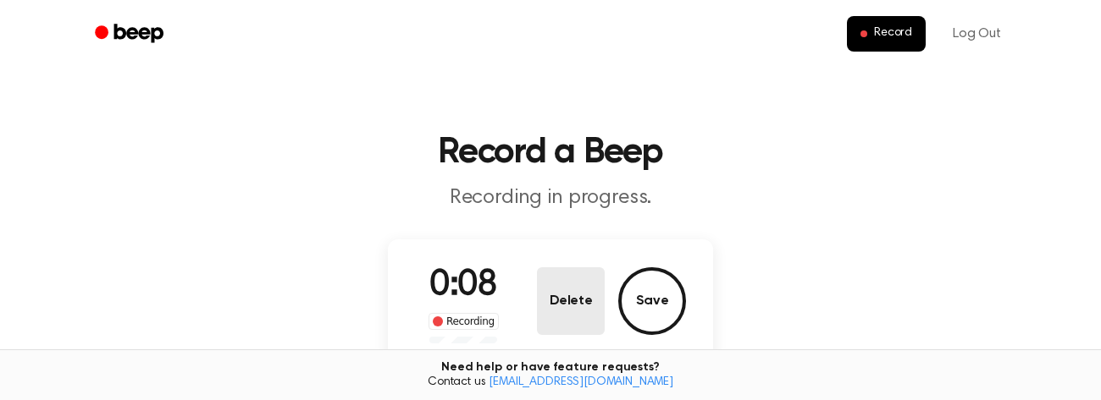
click at [564, 296] on button "Delete" at bounding box center [571, 302] width 68 height 68
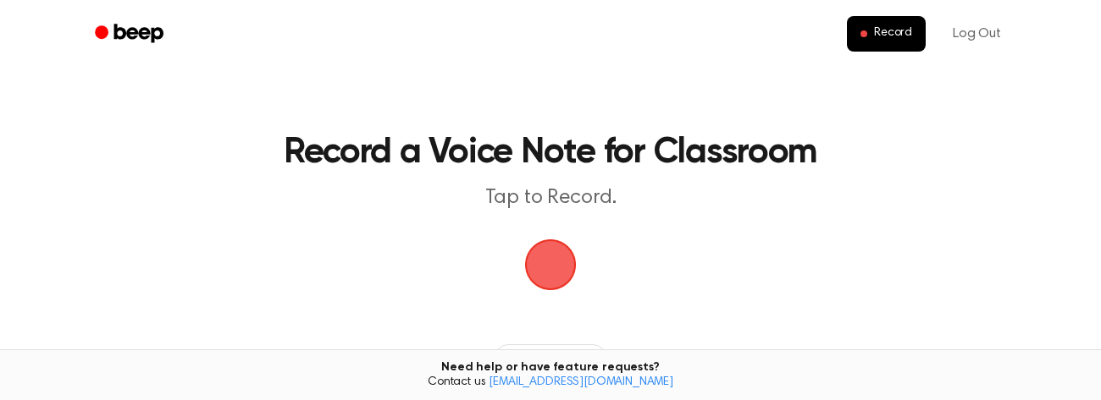
click at [544, 258] on span "button" at bounding box center [551, 266] width 52 height 52
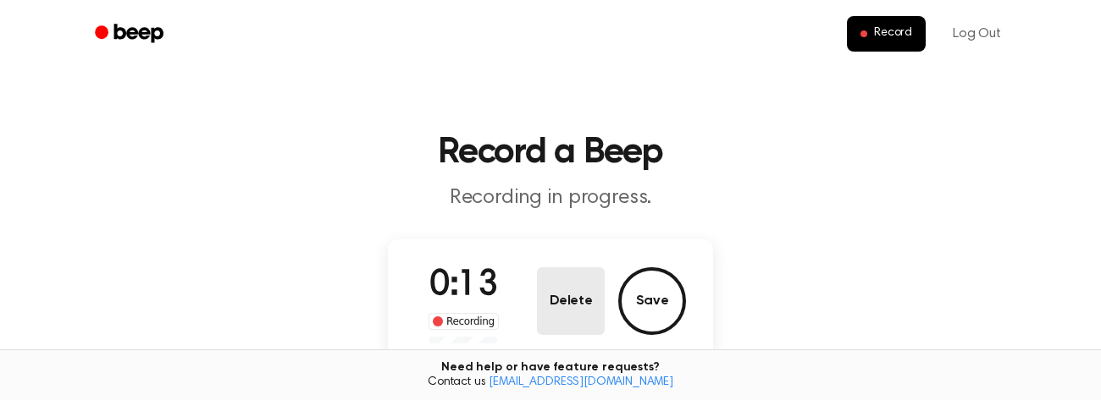
click at [565, 294] on button "Delete" at bounding box center [571, 302] width 68 height 68
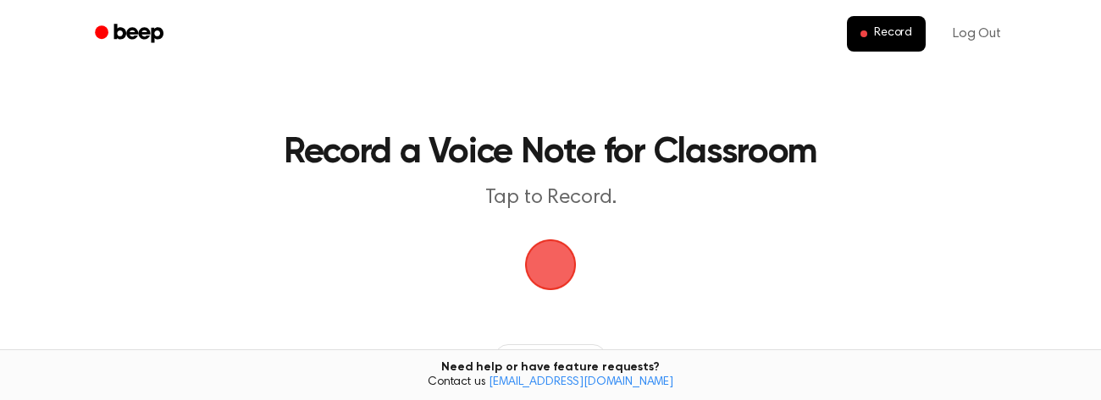
click at [563, 268] on span "button" at bounding box center [550, 265] width 55 height 55
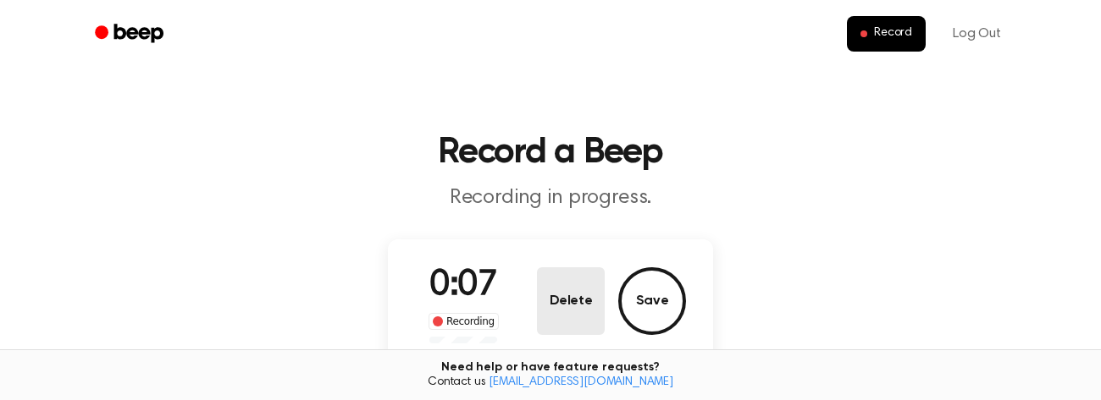
click at [592, 302] on button "Delete" at bounding box center [571, 302] width 68 height 68
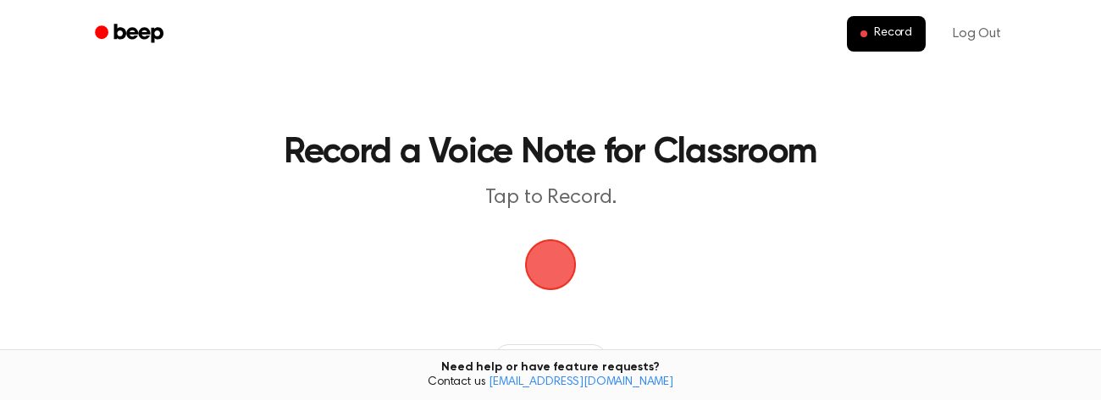
click at [560, 273] on span "button" at bounding box center [550, 264] width 47 height 47
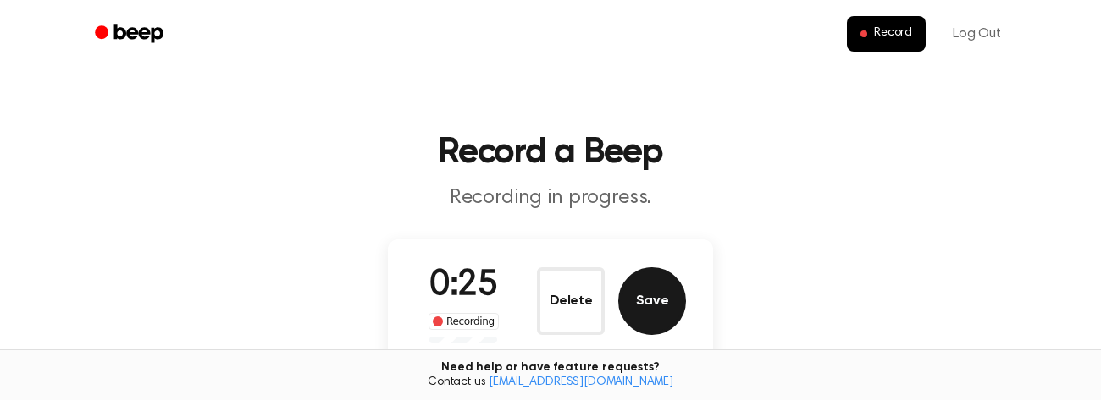
click at [653, 291] on button "Save" at bounding box center [652, 302] width 68 height 68
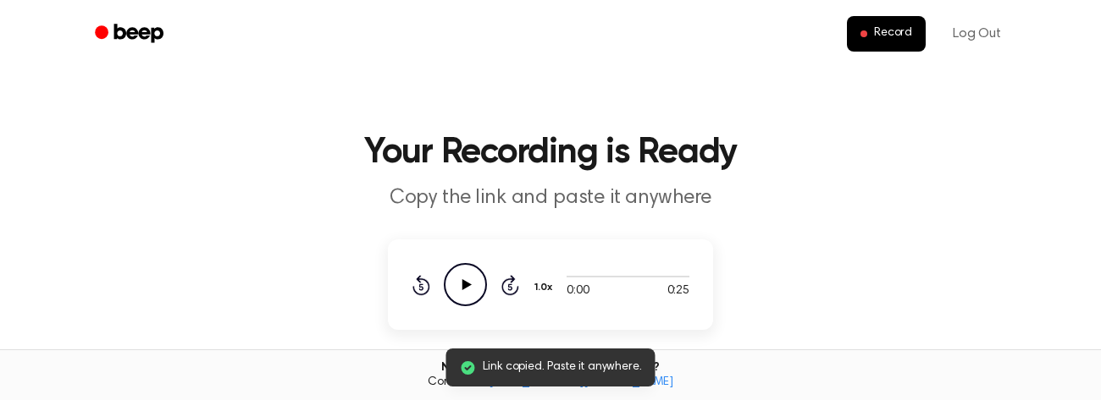
click at [472, 280] on icon "Play Audio" at bounding box center [465, 284] width 43 height 43
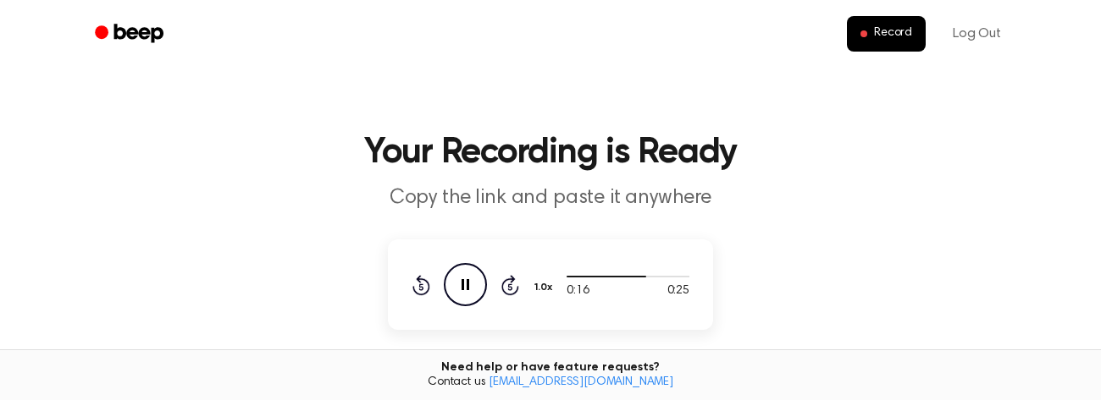
click at [417, 281] on icon "Rewind 5 seconds" at bounding box center [420, 285] width 19 height 22
click at [469, 290] on icon "Play Audio" at bounding box center [465, 284] width 43 height 43
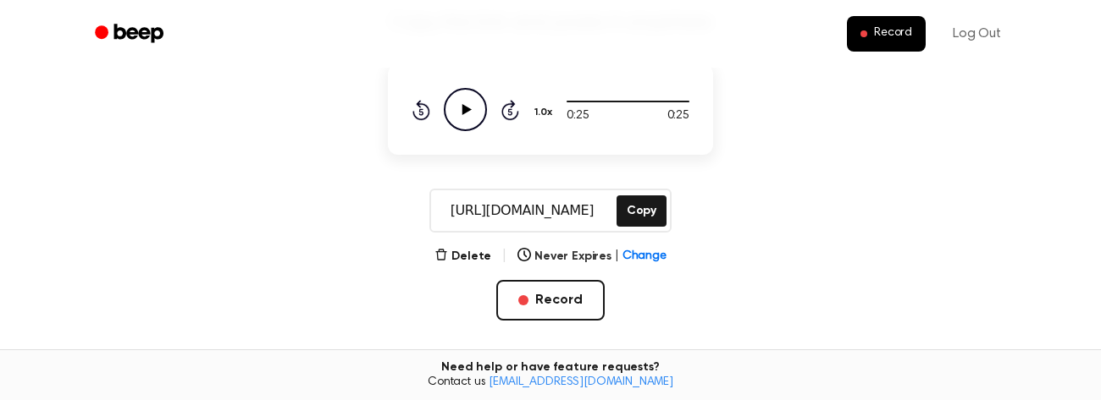
scroll to position [240, 0]
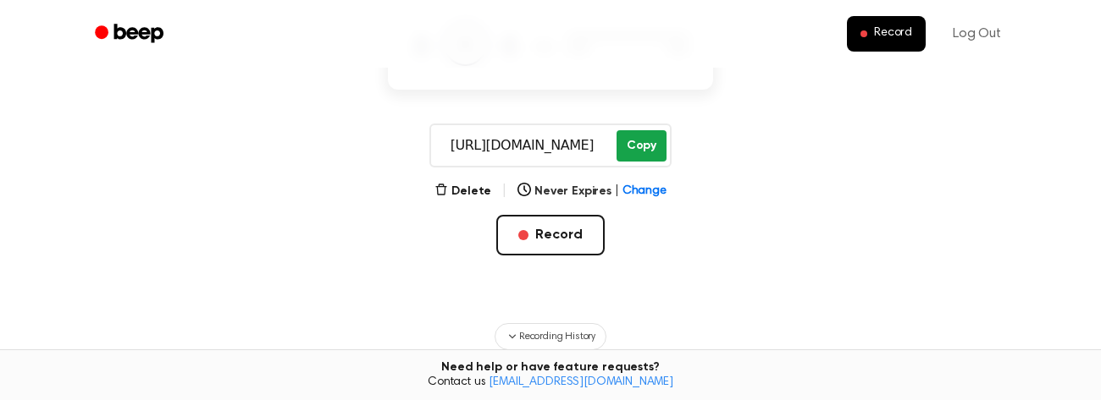
click at [649, 152] on button "Copy" at bounding box center [641, 145] width 50 height 31
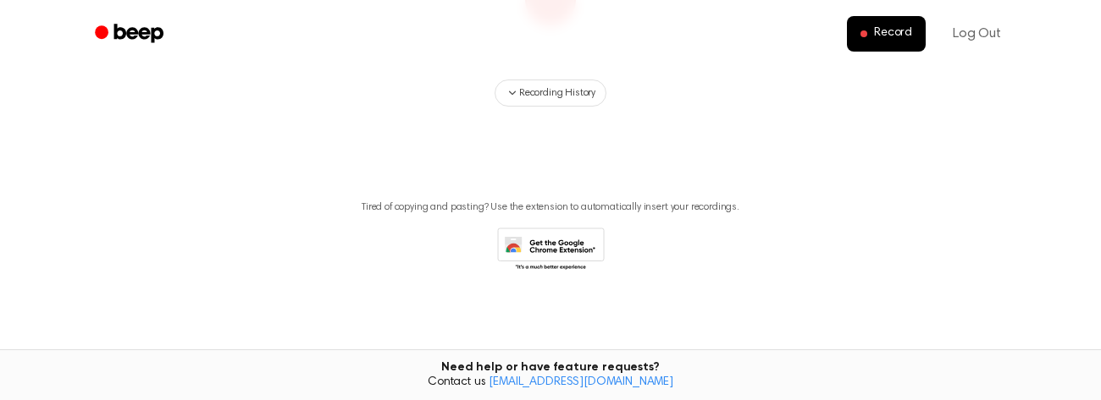
scroll to position [268, 0]
click at [560, 91] on span "Recording History" at bounding box center [557, 90] width 76 height 15
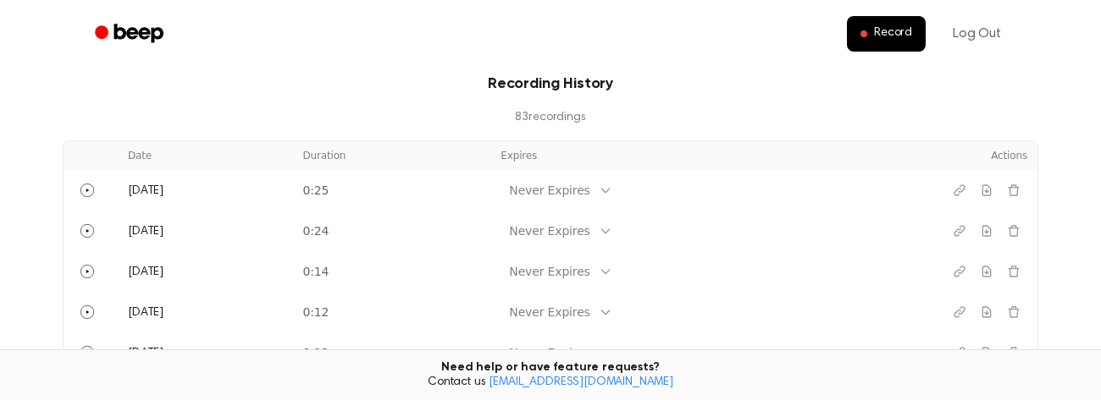
scroll to position [356, 0]
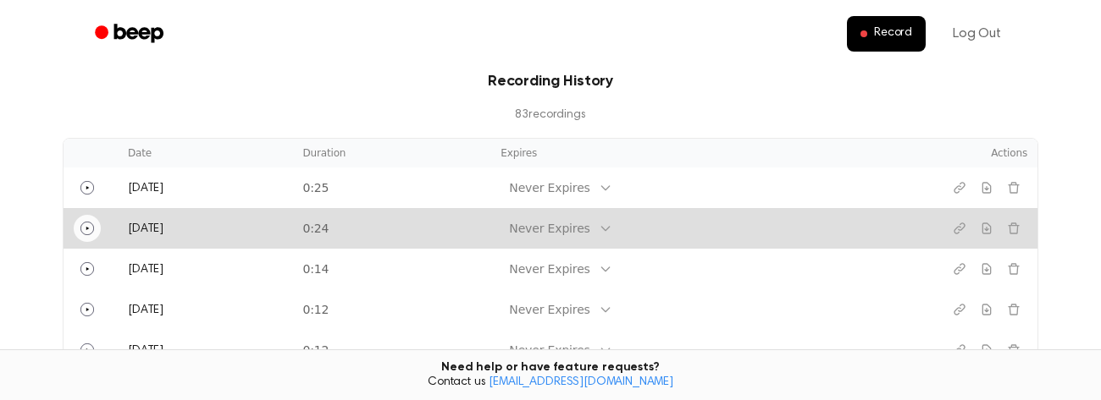
click at [84, 226] on icon "Play" at bounding box center [87, 229] width 14 height 14
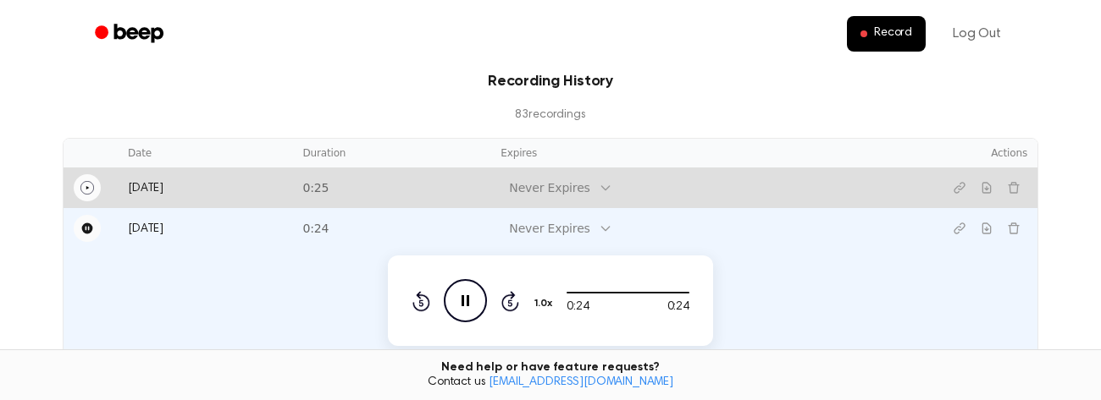
click at [86, 191] on icon "Play" at bounding box center [87, 188] width 14 height 14
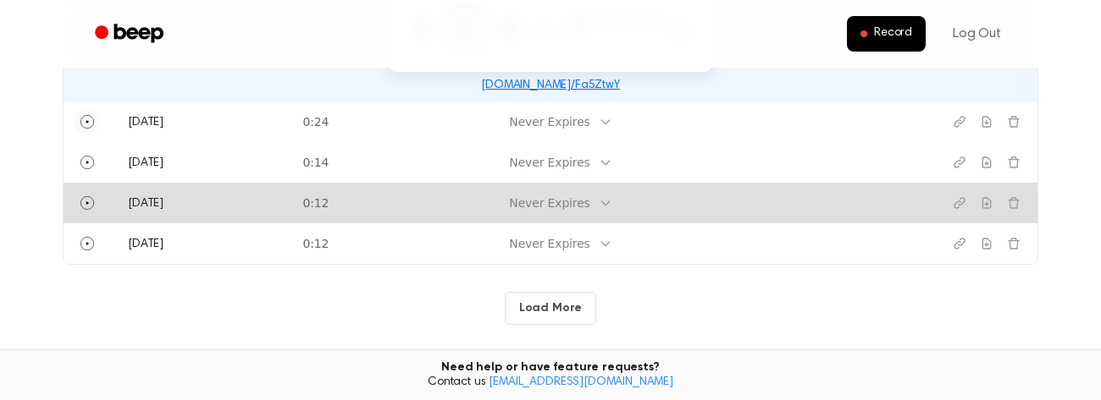
scroll to position [607, 0]
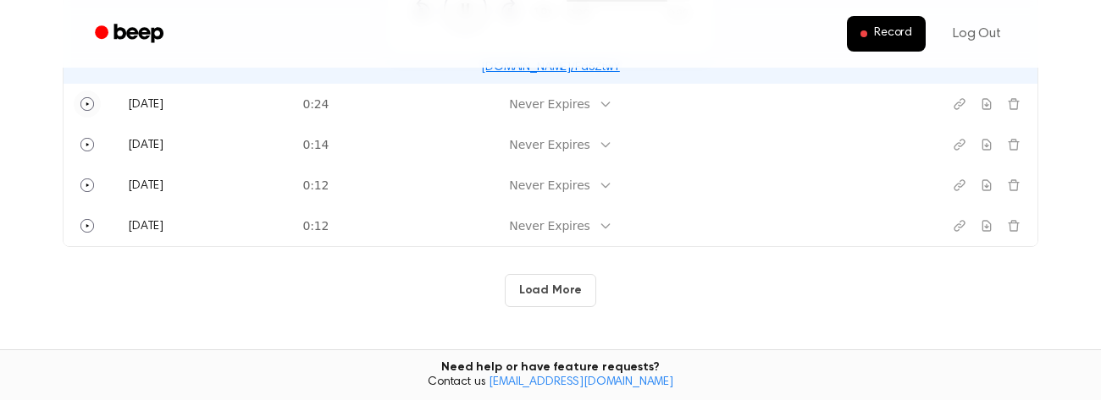
click at [553, 287] on button "Load More" at bounding box center [551, 290] width 92 height 33
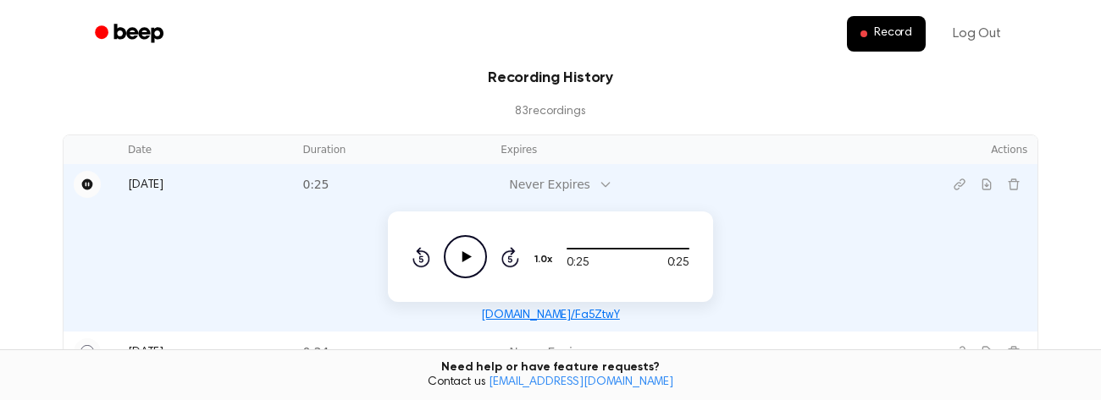
scroll to position [355, 0]
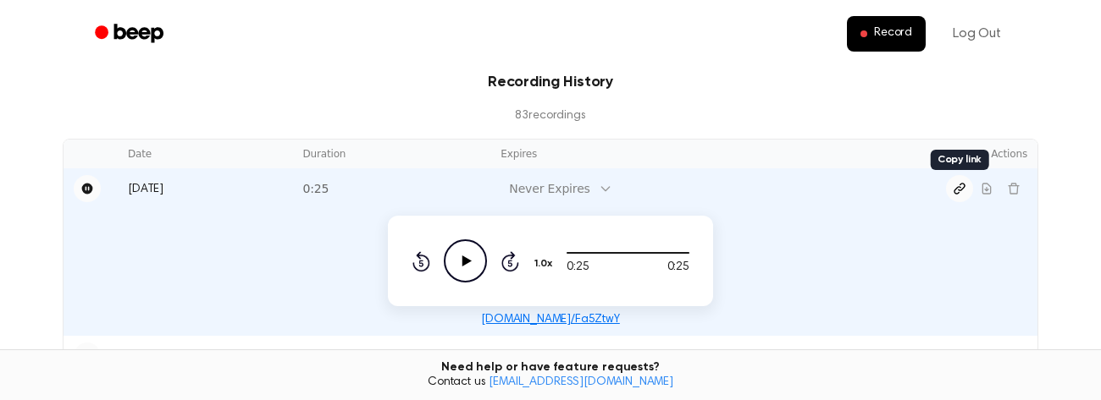
click at [962, 188] on icon "Copy link" at bounding box center [959, 189] width 10 height 10
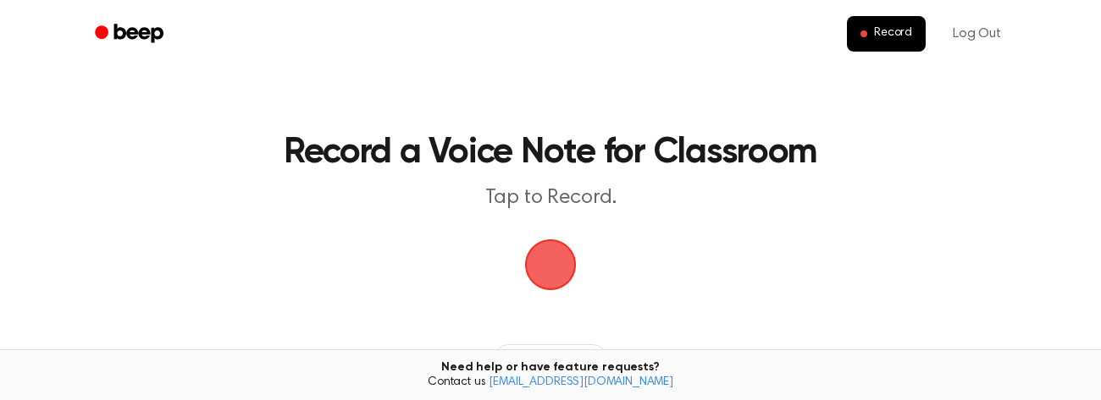
scroll to position [268, 0]
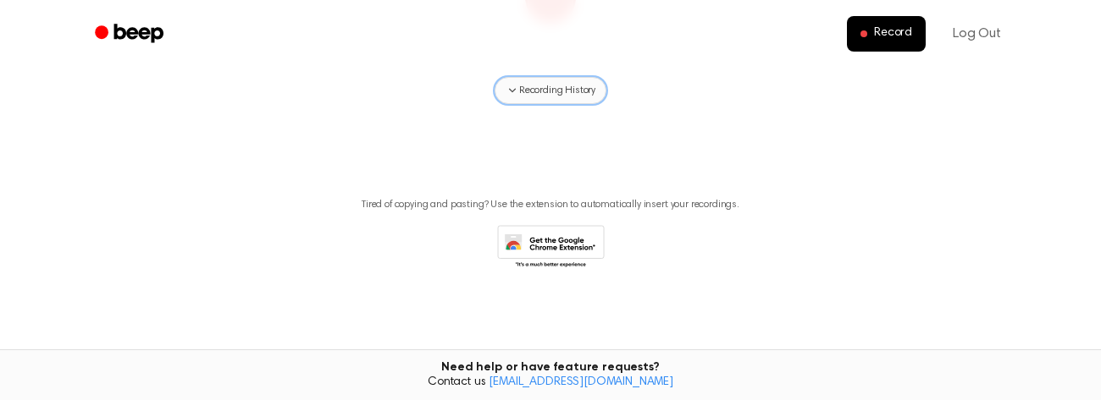
click at [576, 91] on span "Recording History" at bounding box center [557, 90] width 76 height 15
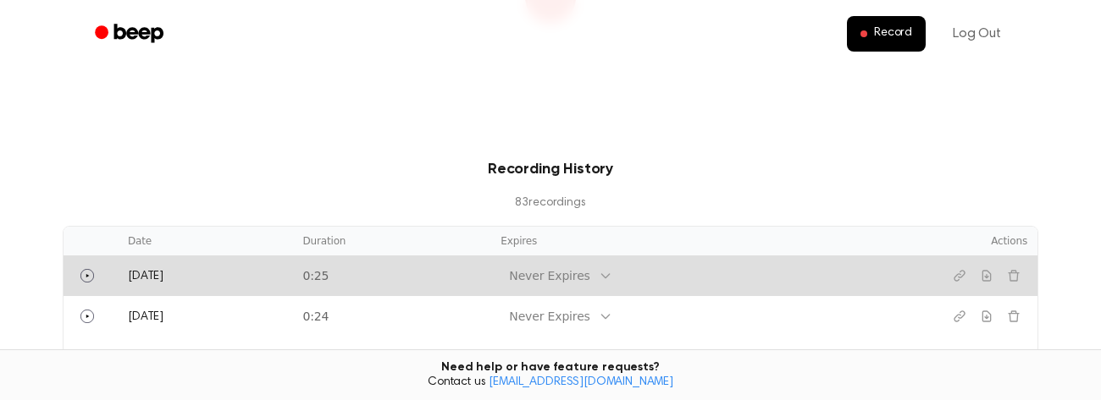
click at [899, 269] on td "Never Expires" at bounding box center [695, 276] width 411 height 41
click at [882, 273] on td "Never Expires" at bounding box center [695, 276] width 411 height 41
click at [168, 282] on td "[DATE]" at bounding box center [205, 276] width 174 height 41
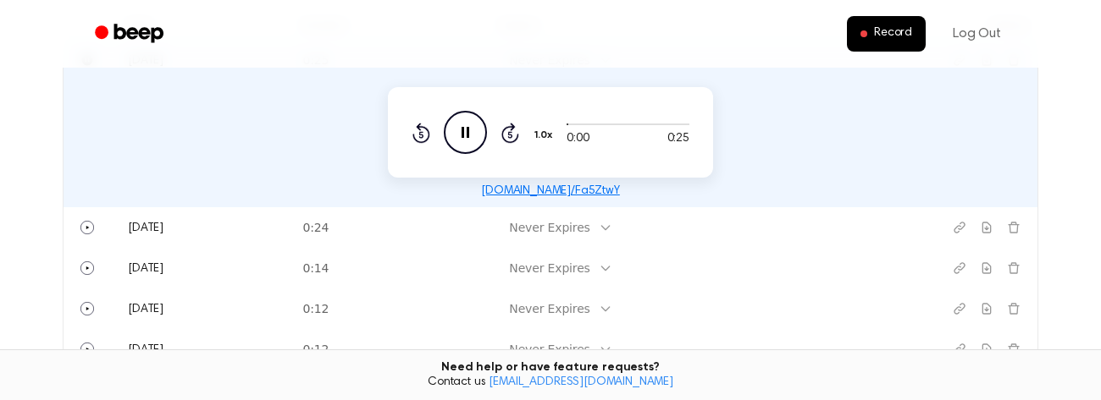
scroll to position [466, 0]
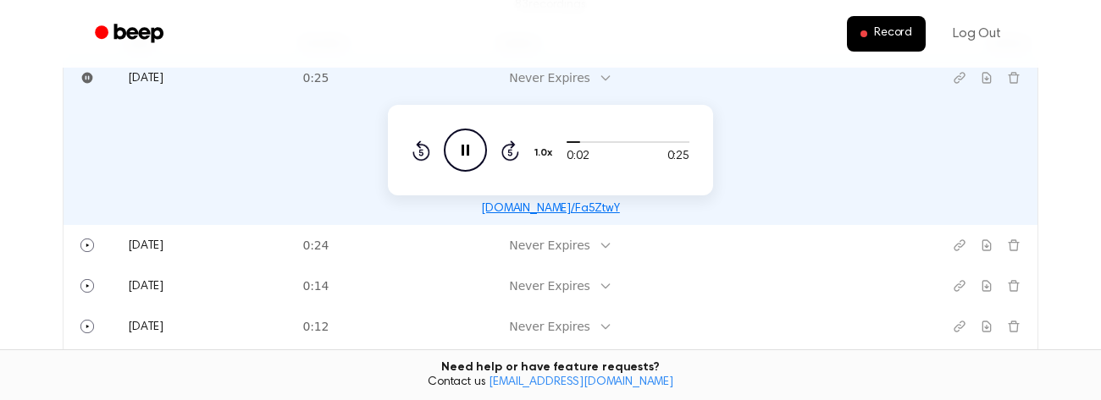
click at [455, 141] on icon "Pause Audio" at bounding box center [465, 150] width 43 height 43
click at [610, 211] on div "[DOMAIN_NAME]/Fa5ZtwY" at bounding box center [550, 208] width 953 height 19
drag, startPoint x: 610, startPoint y: 210, endPoint x: 488, endPoint y: 215, distance: 122.9
click at [488, 215] on div "beep.audio/Fa5ZtwY" at bounding box center [550, 208] width 953 height 19
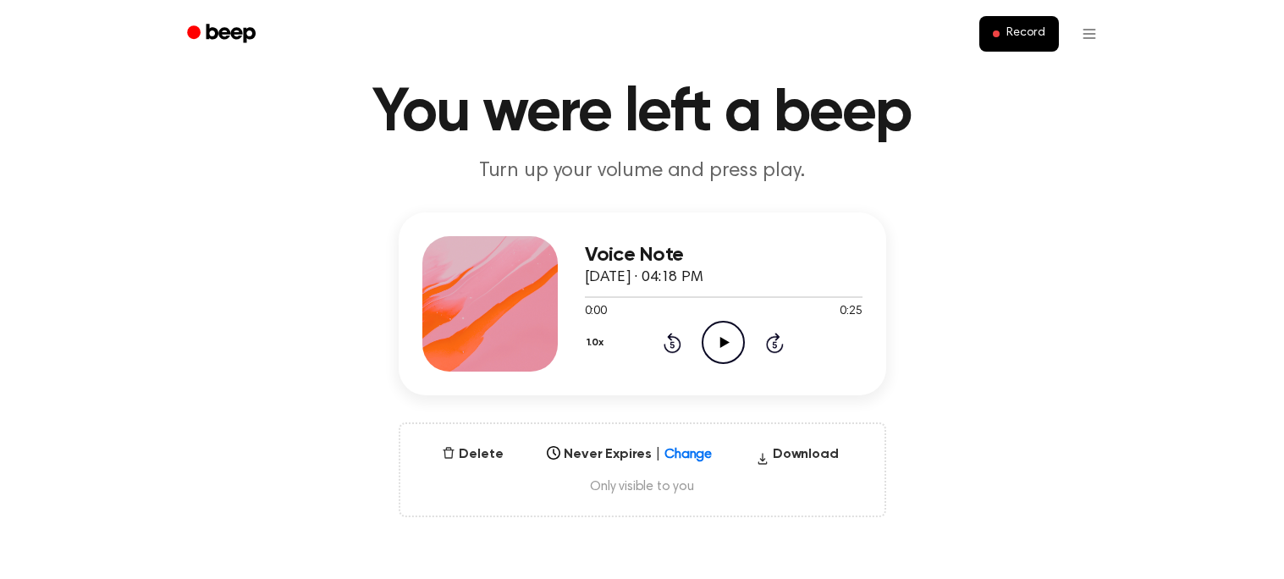
scroll to position [47, 0]
